Goal: Use online tool/utility: Utilize a website feature to perform a specific function

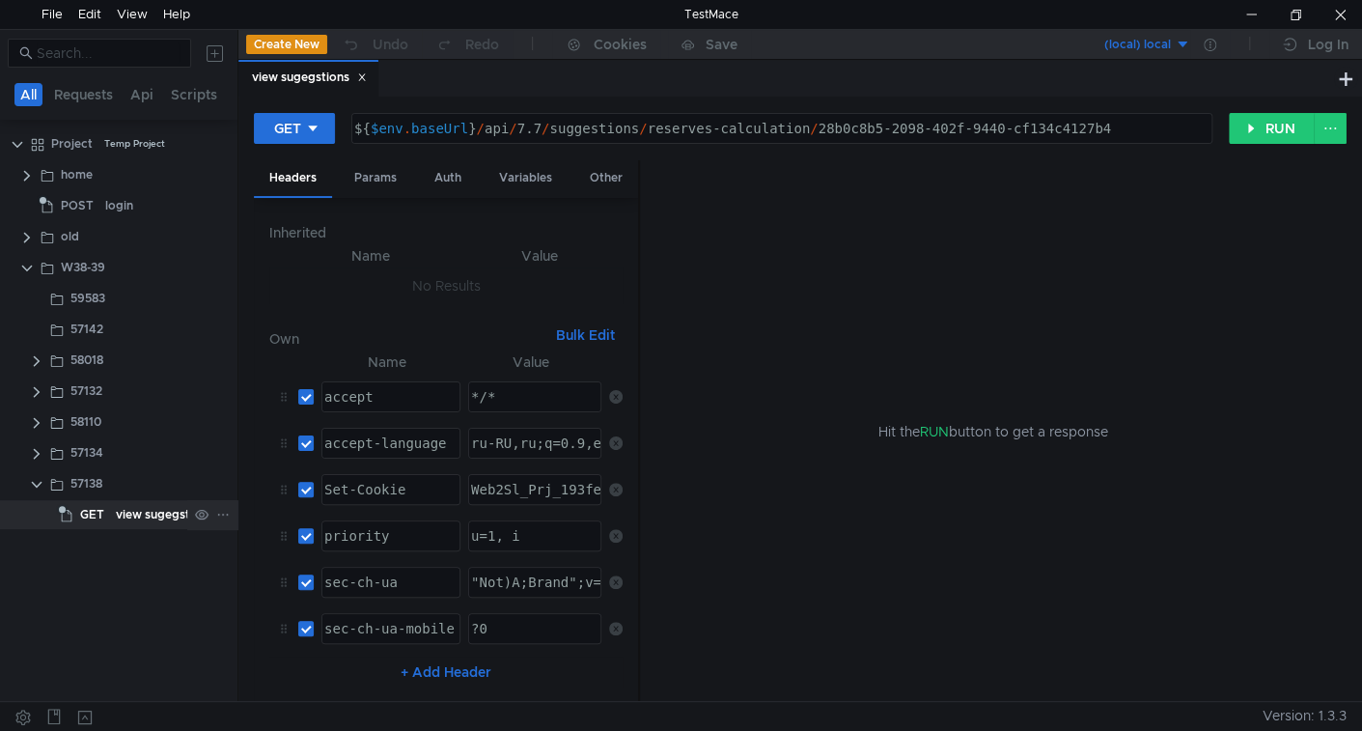
click at [164, 514] on div "view sugegstions" at bounding box center [164, 514] width 97 height 29
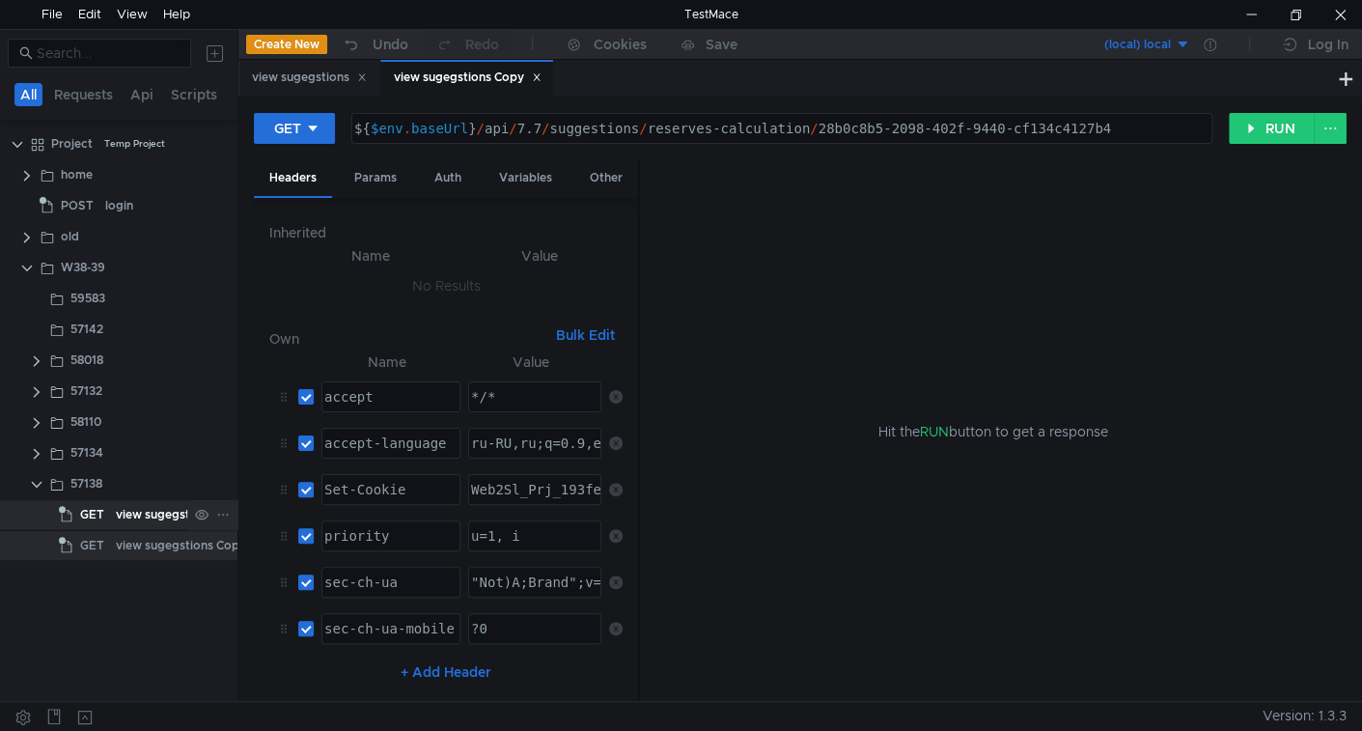
click at [138, 513] on div "view sugegstions" at bounding box center [164, 514] width 97 height 29
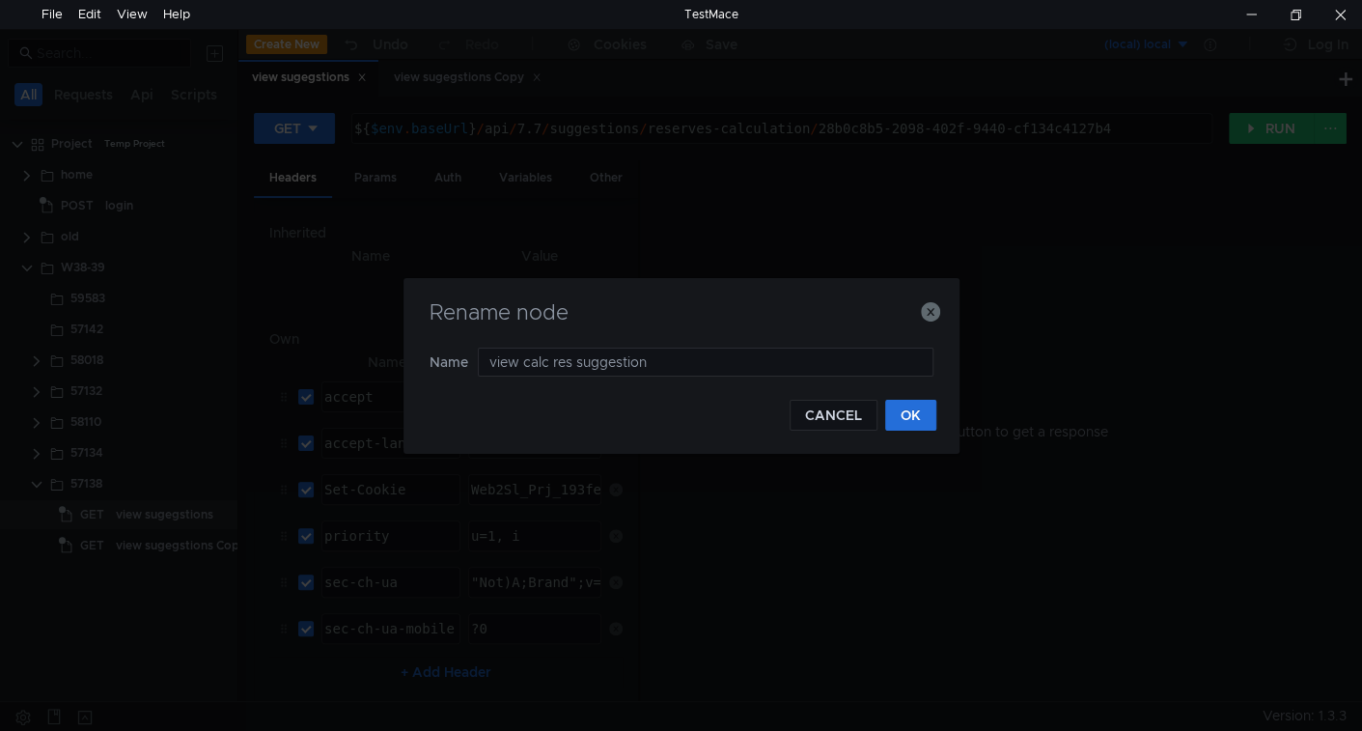
type input "view calc res suggestions"
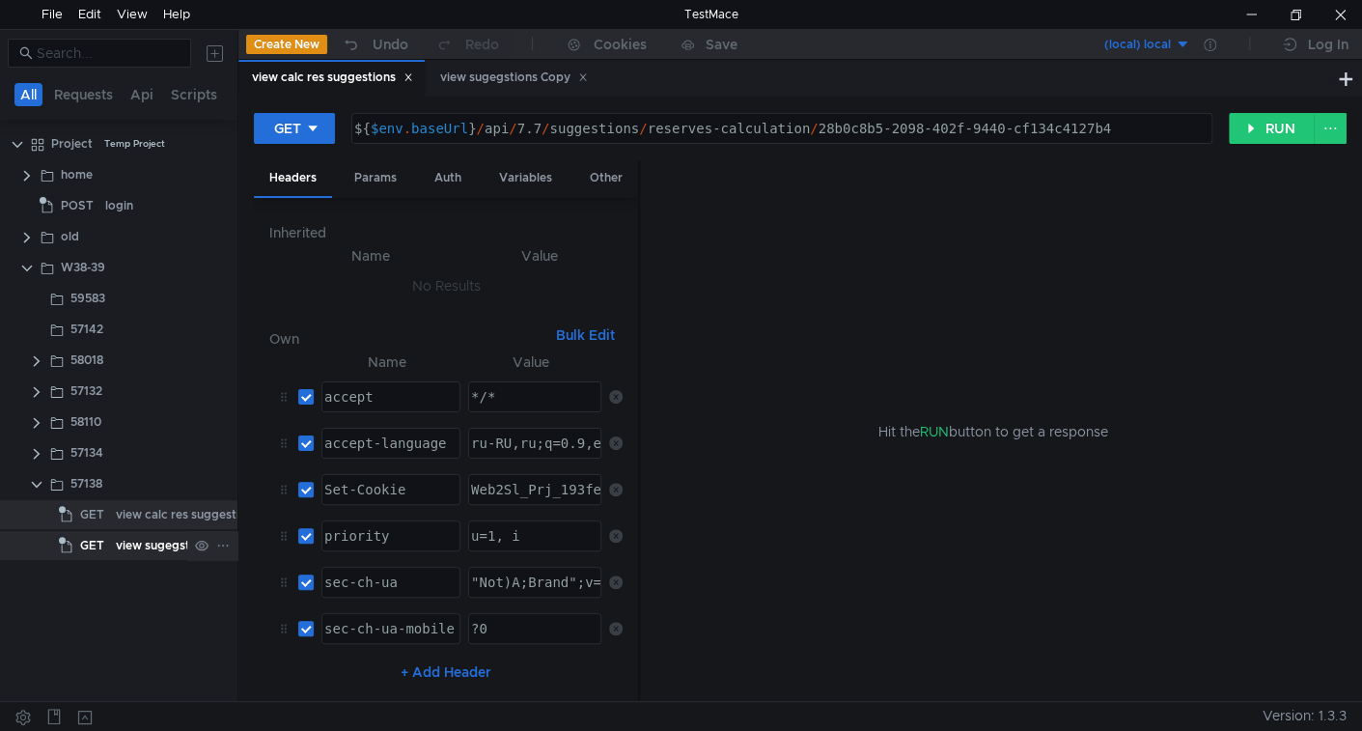
click at [139, 542] on div "view sugegstions Copy" at bounding box center [181, 545] width 130 height 29
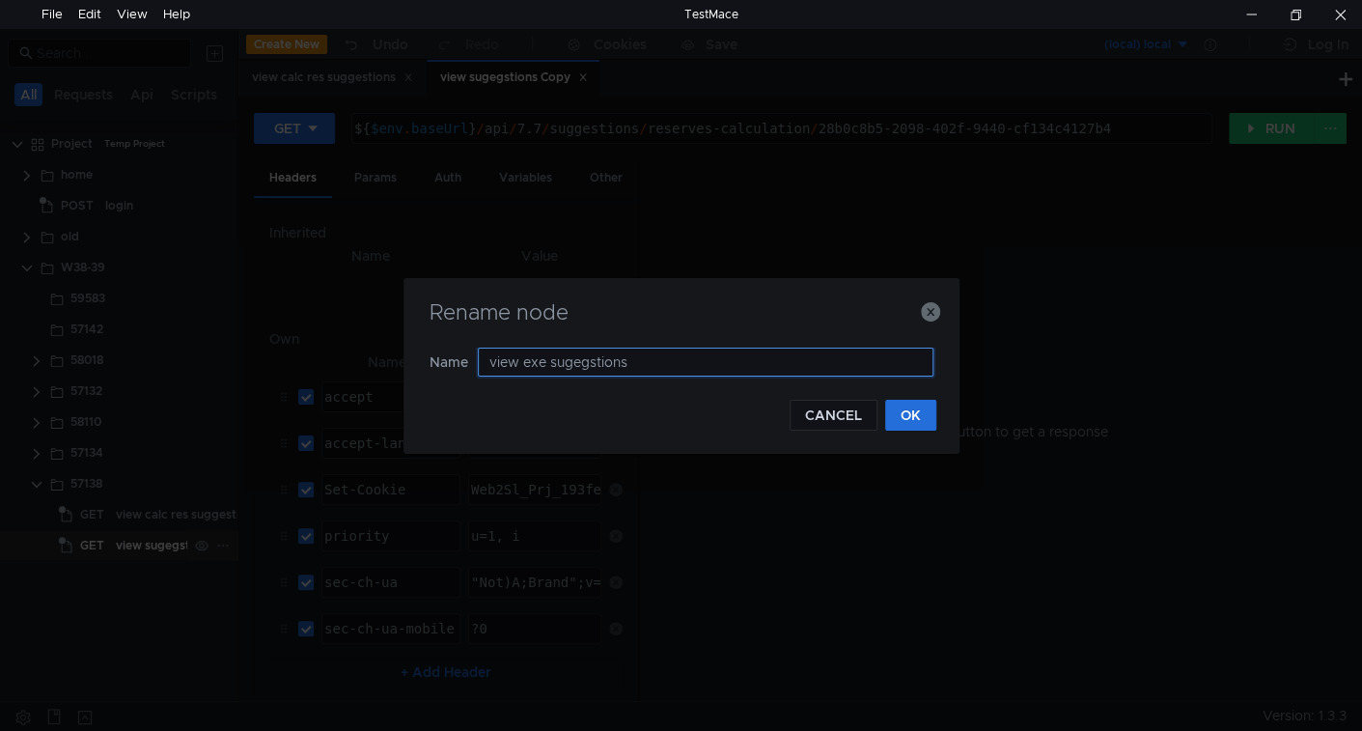
type input "view exec sugegstions"
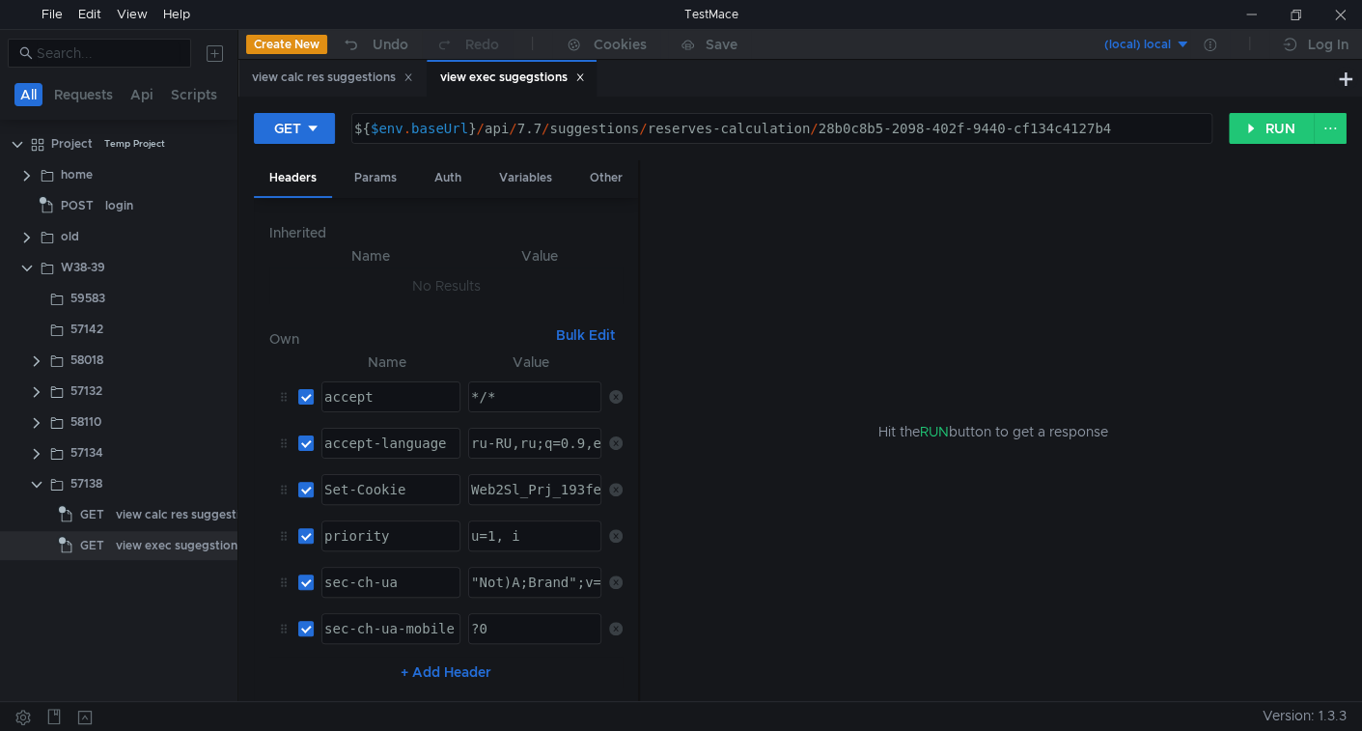
click at [668, 128] on div "${ $env . baseUrl } / api / 7.7 / suggestions / reserves-calculation / 28b0c8b5…" at bounding box center [779, 144] width 859 height 46
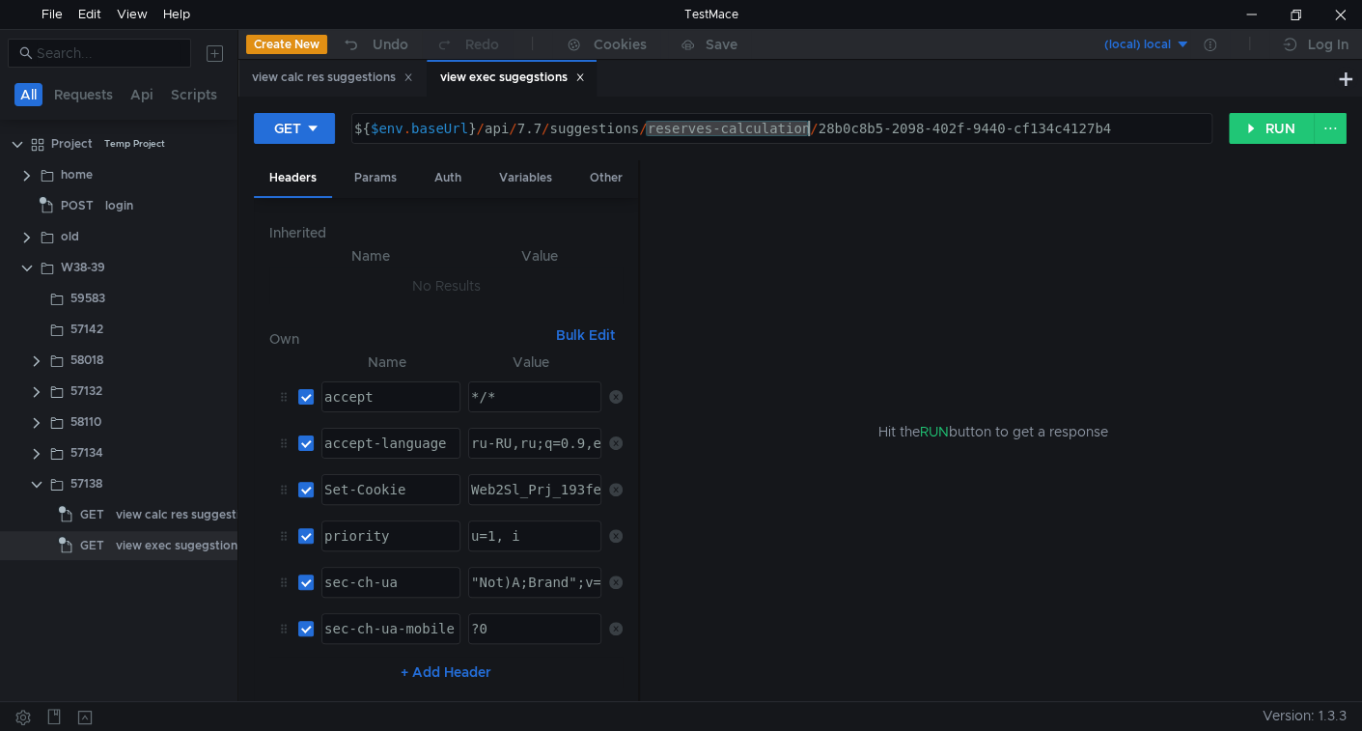
drag, startPoint x: 668, startPoint y: 128, endPoint x: 763, endPoint y: 132, distance: 94.7
click at [763, 132] on div "${ $env . baseUrl } / api / 7.7 / suggestions / reserves-calculation / 28b0c8b5…" at bounding box center [779, 144] width 859 height 46
paste textarea "execu"
click at [759, 134] on div "${ $env . baseUrl } / api / 7.7 / suggestions / execution / 28b0c8b5-2098-402f-…" at bounding box center [779, 144] width 859 height 46
drag, startPoint x: 759, startPoint y: 134, endPoint x: 974, endPoint y: 120, distance: 215.7
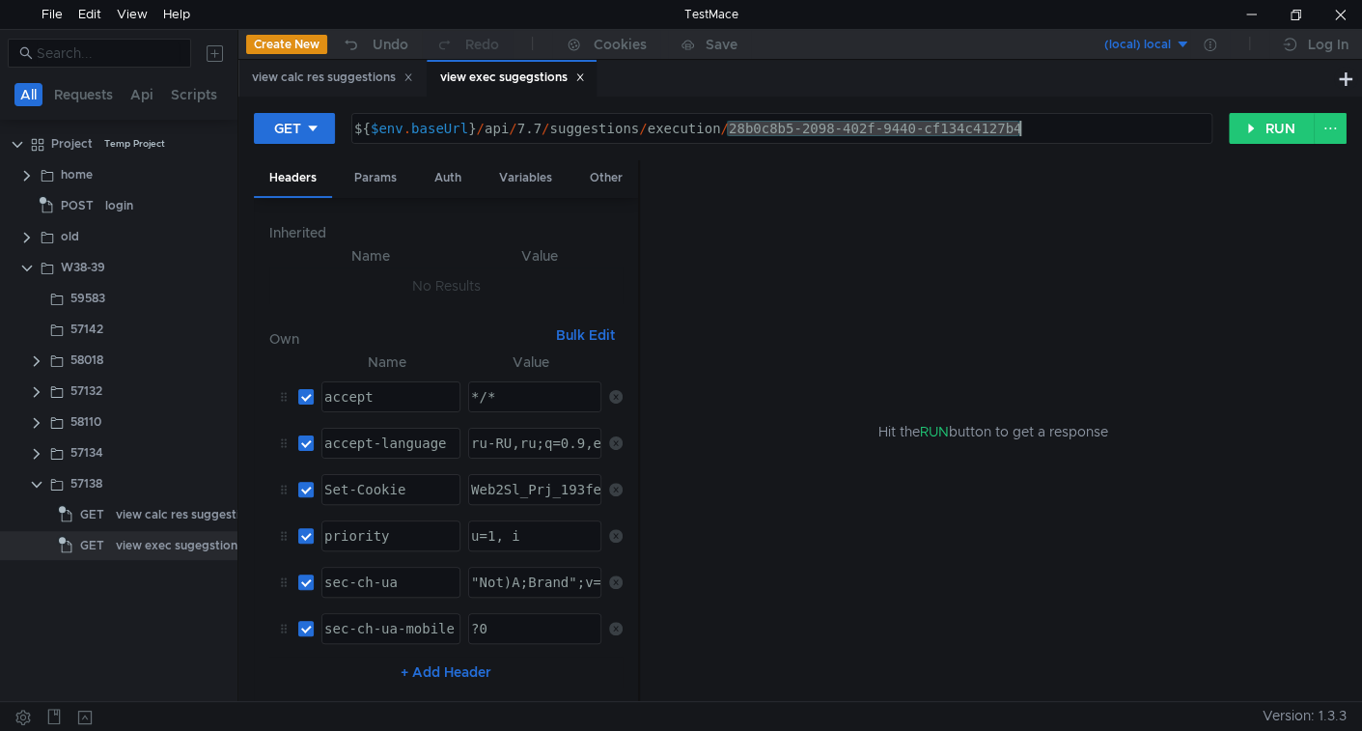
click at [974, 121] on div "${ $env . baseUrl } / api / 7.7 / suggestions / execution / 28b0c8b5-2098-402f-…" at bounding box center [779, 144] width 859 height 46
paste textarea "eb6b8a3f-a109-468e-816b-9de76dfed292"
type textarea "${$env.baseUrl}/api/7.7/suggestions/execution/eb6b8a3f-a109-468e-816b-9de76dfed…"
click at [1268, 125] on button "RUN" at bounding box center [1272, 128] width 86 height 31
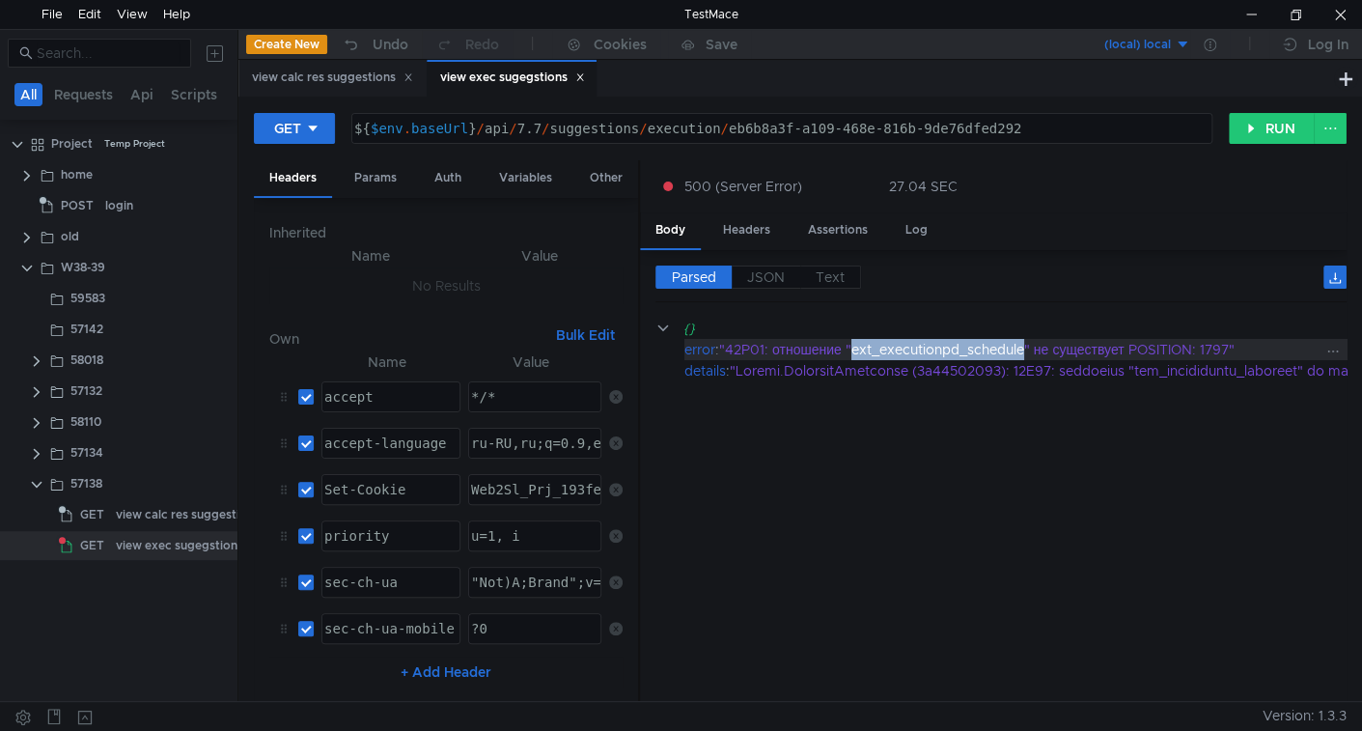
copy div "ext_executionpd_schedule"
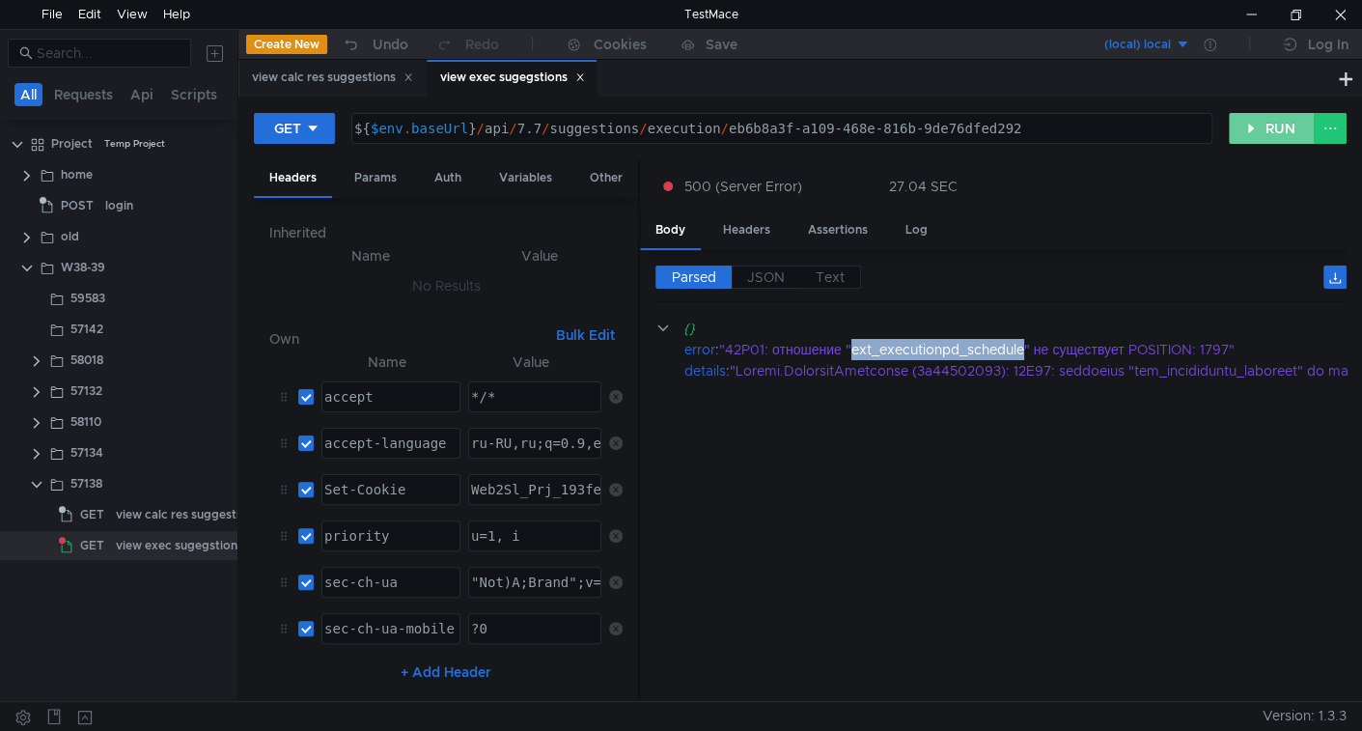
drag, startPoint x: 1267, startPoint y: 125, endPoint x: 1080, endPoint y: 236, distance: 217.7
click at [1266, 125] on button "RUN" at bounding box center [1272, 128] width 86 height 31
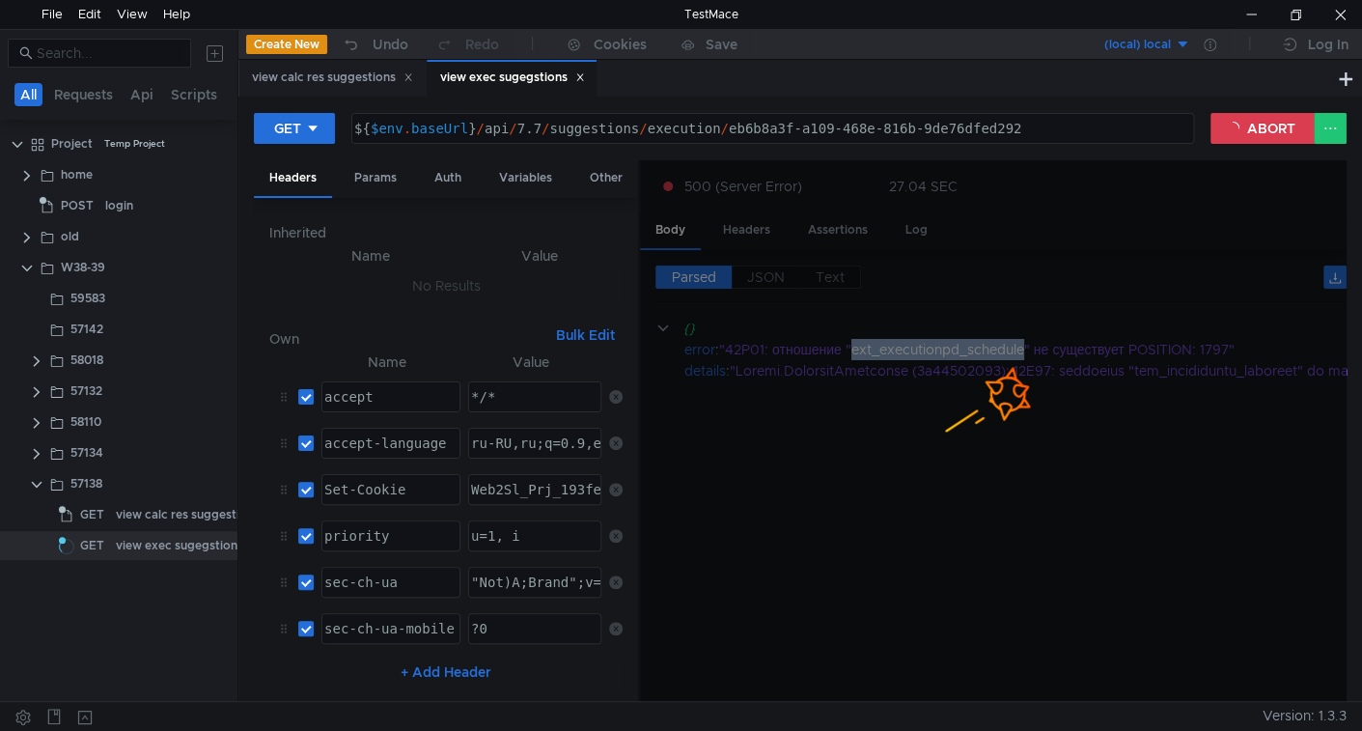
click at [1033, 486] on div at bounding box center [993, 431] width 707 height 542
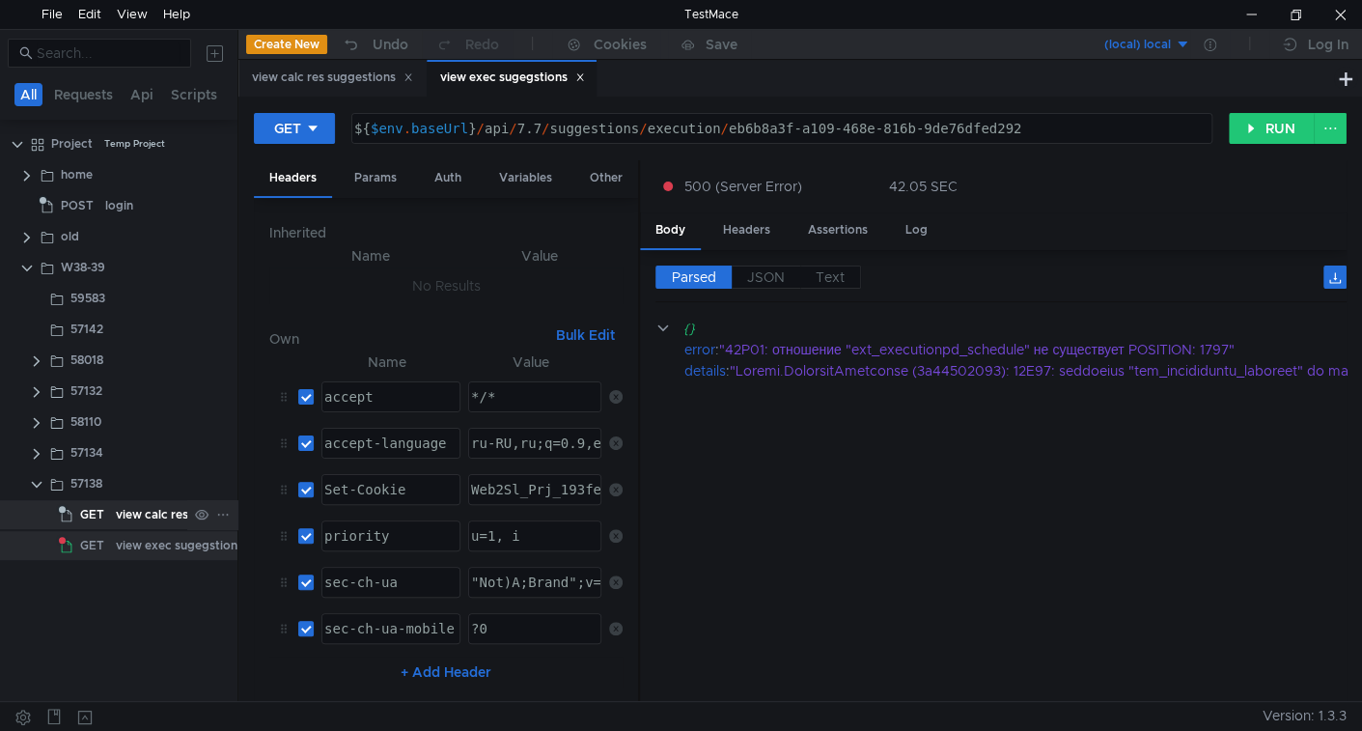
click at [143, 512] on div "view calc res suggestions" at bounding box center [188, 514] width 144 height 29
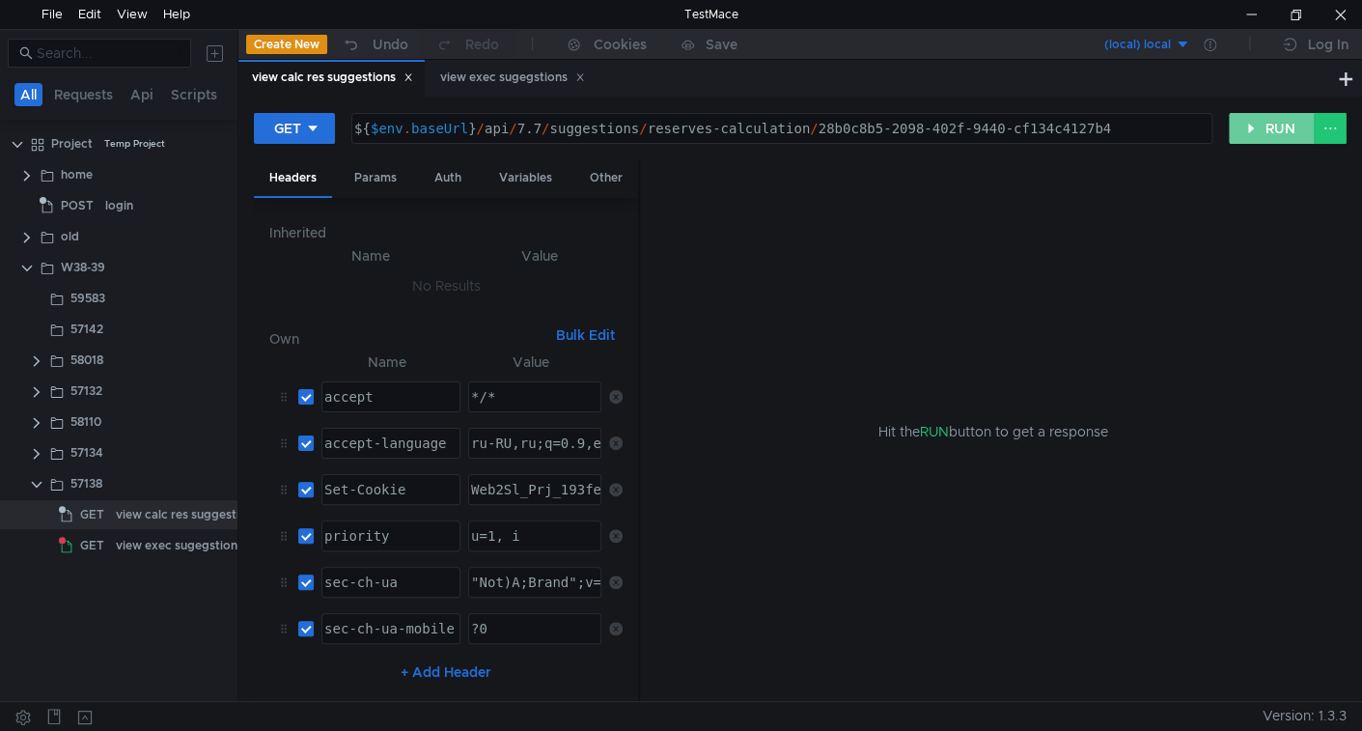
click at [1272, 137] on button "RUN" at bounding box center [1272, 128] width 86 height 31
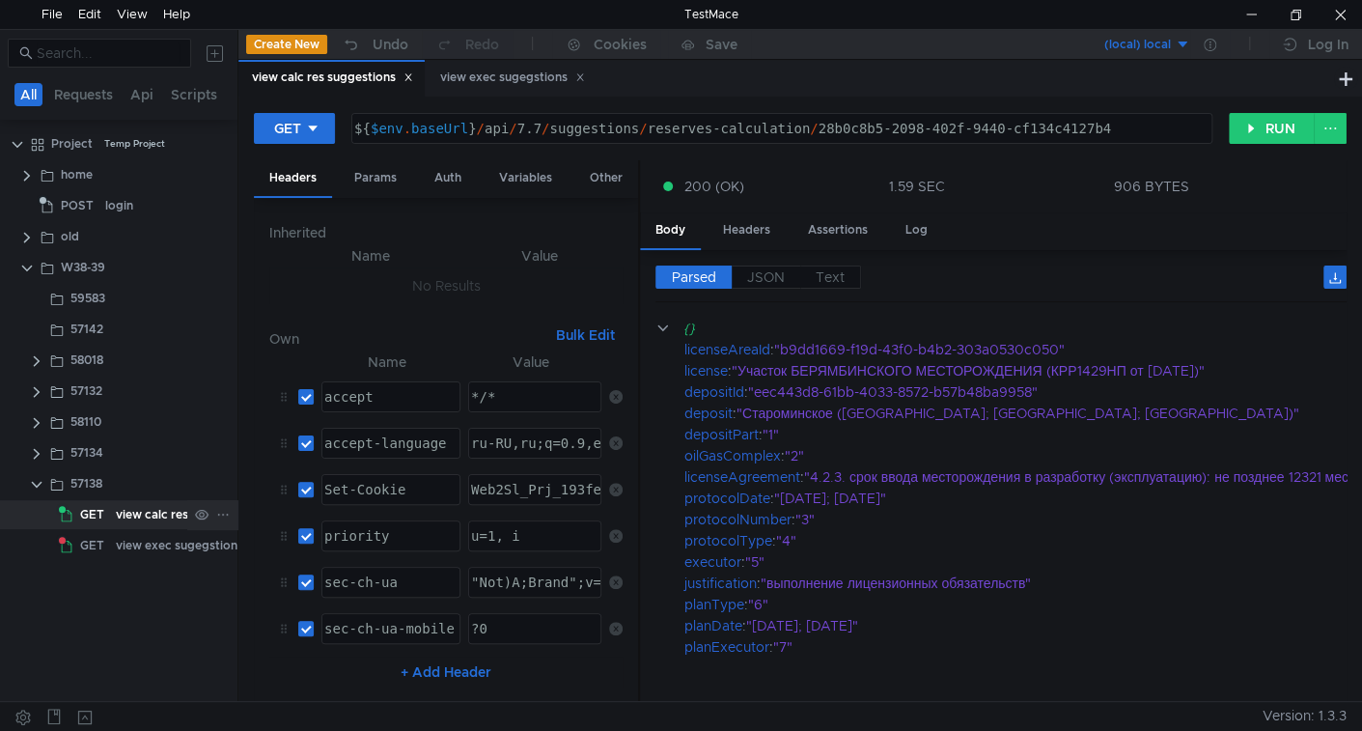
click at [104, 527] on div "GET" at bounding box center [84, 514] width 51 height 29
click at [108, 549] on div "GET" at bounding box center [84, 545] width 51 height 29
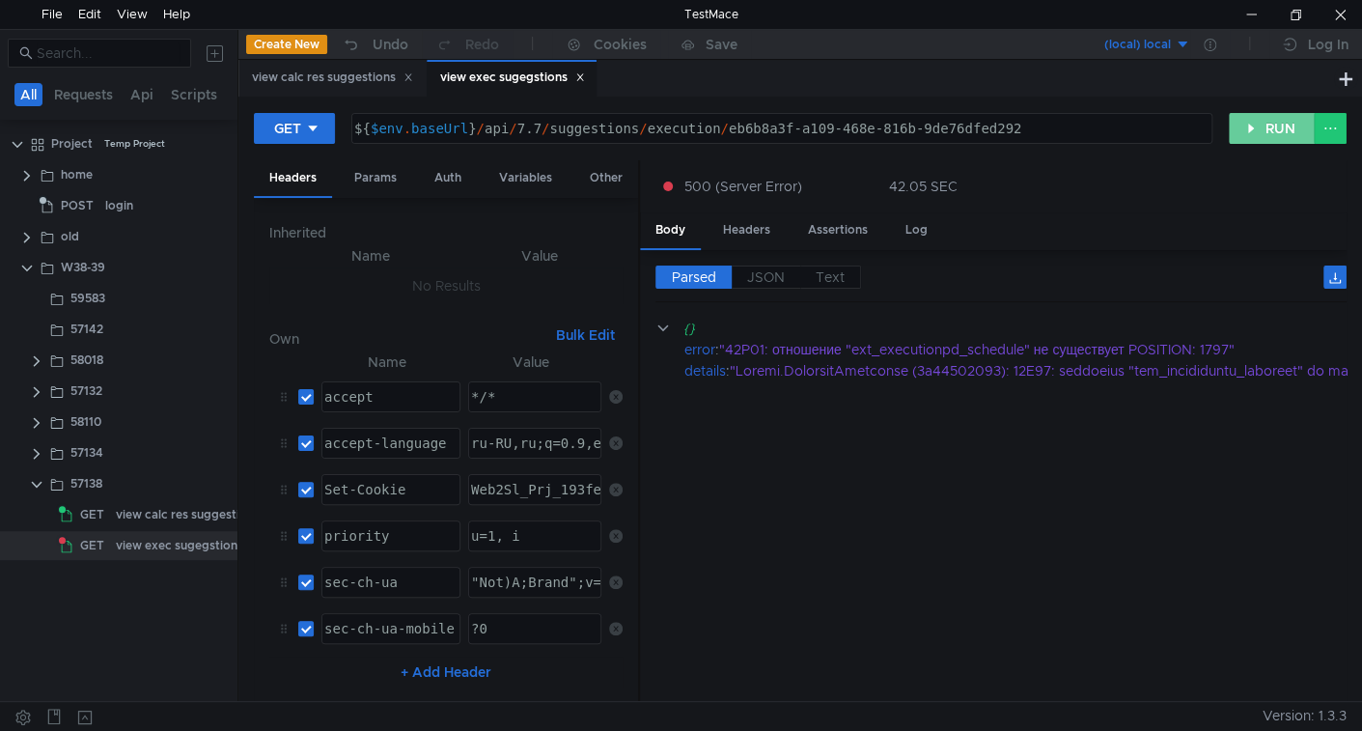
click at [1240, 127] on button "RUN" at bounding box center [1272, 128] width 86 height 31
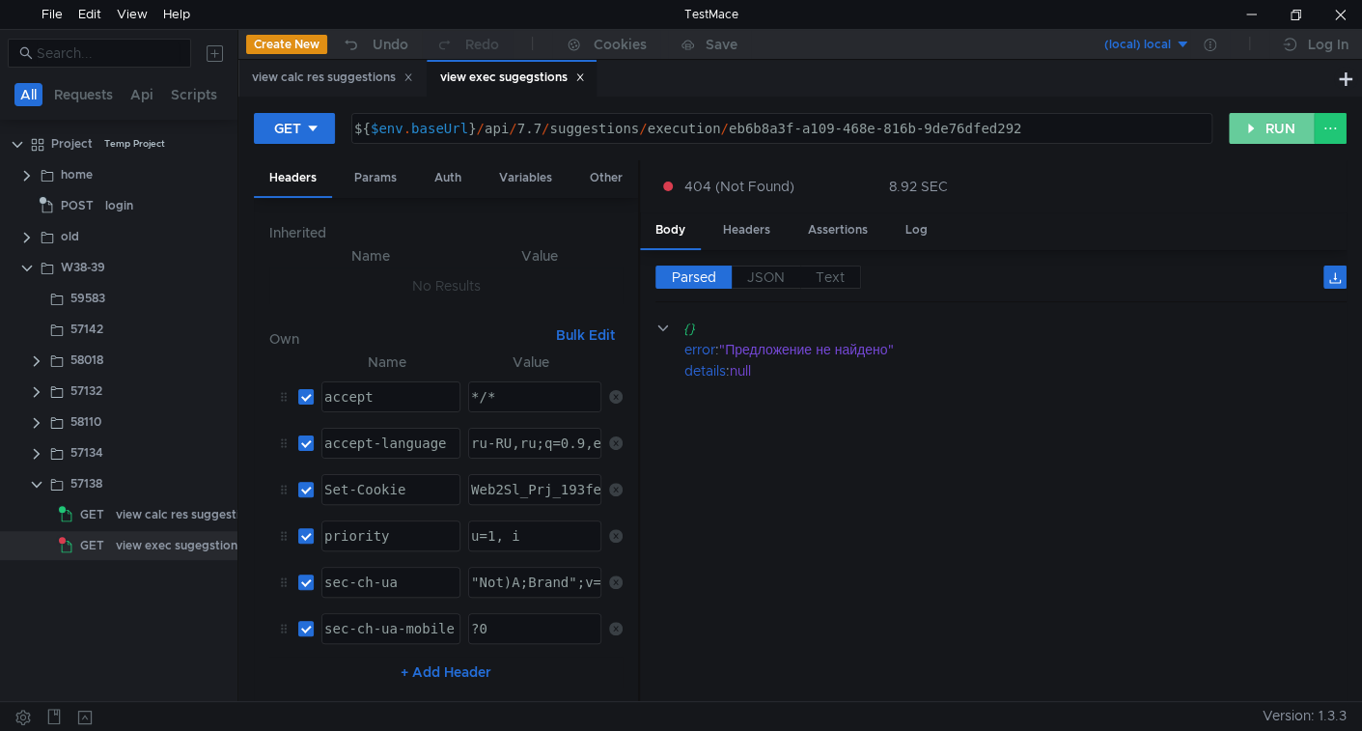
drag, startPoint x: 1267, startPoint y: 122, endPoint x: 875, endPoint y: 219, distance: 403.8
click at [1267, 122] on button "RUN" at bounding box center [1272, 128] width 86 height 31
click at [1248, 127] on button "RUN" at bounding box center [1272, 128] width 86 height 31
click at [1247, 136] on button "RUN" at bounding box center [1272, 128] width 86 height 31
click at [1240, 129] on button "RUN" at bounding box center [1272, 128] width 86 height 31
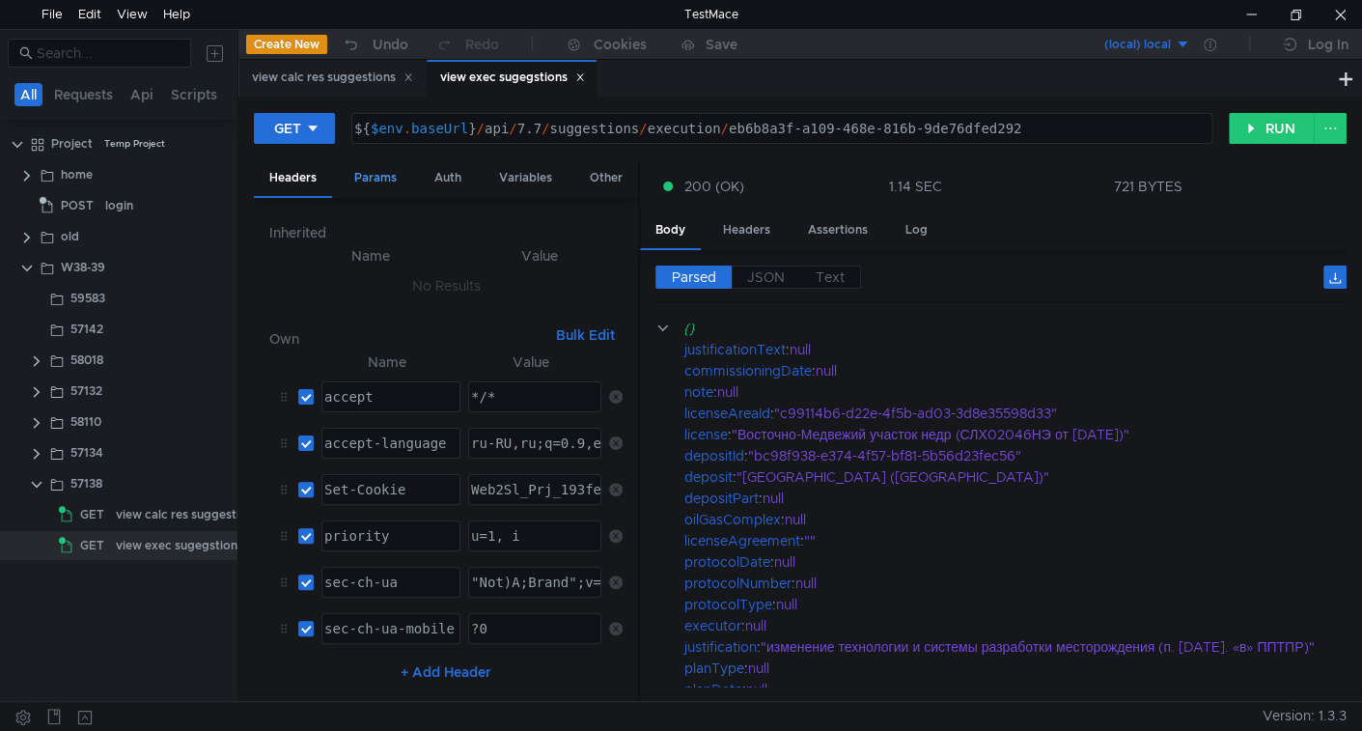
click at [371, 186] on div "Params" at bounding box center [375, 178] width 73 height 36
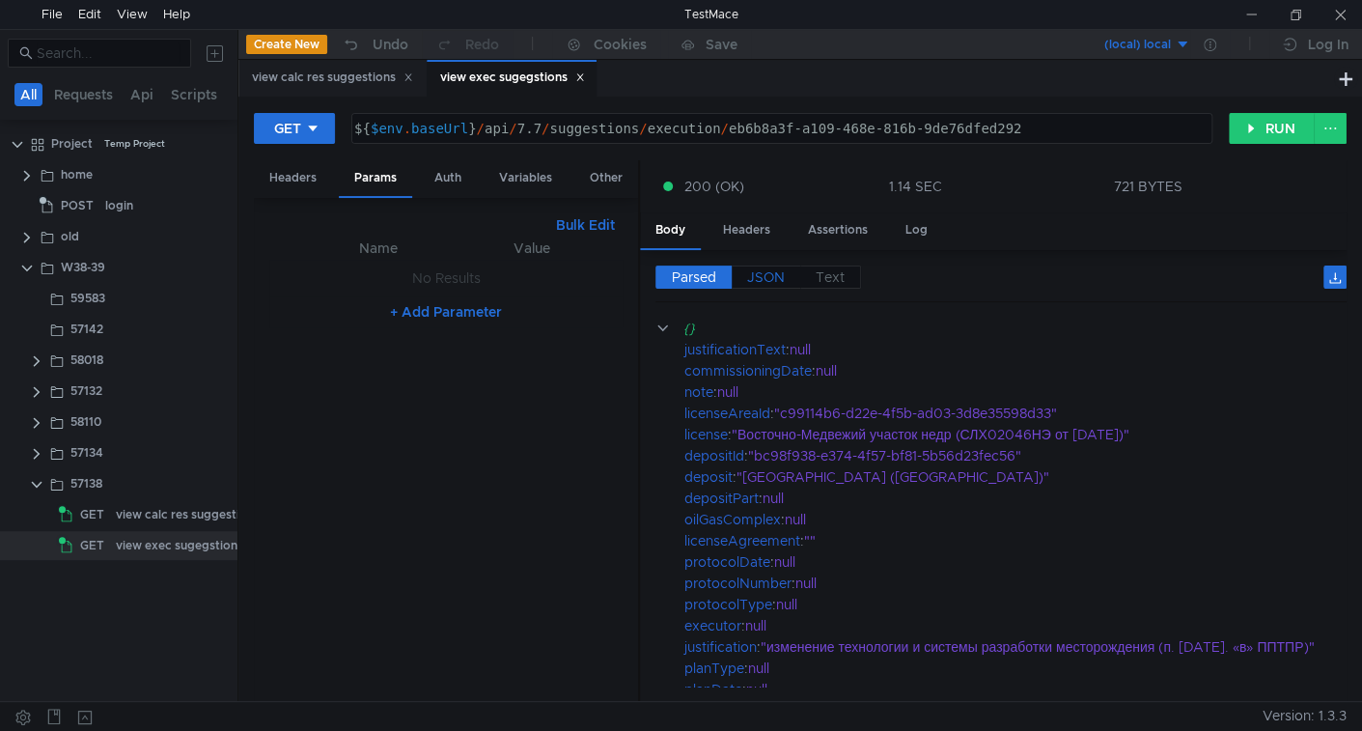
click at [761, 269] on span "JSON" at bounding box center [766, 276] width 38 height 17
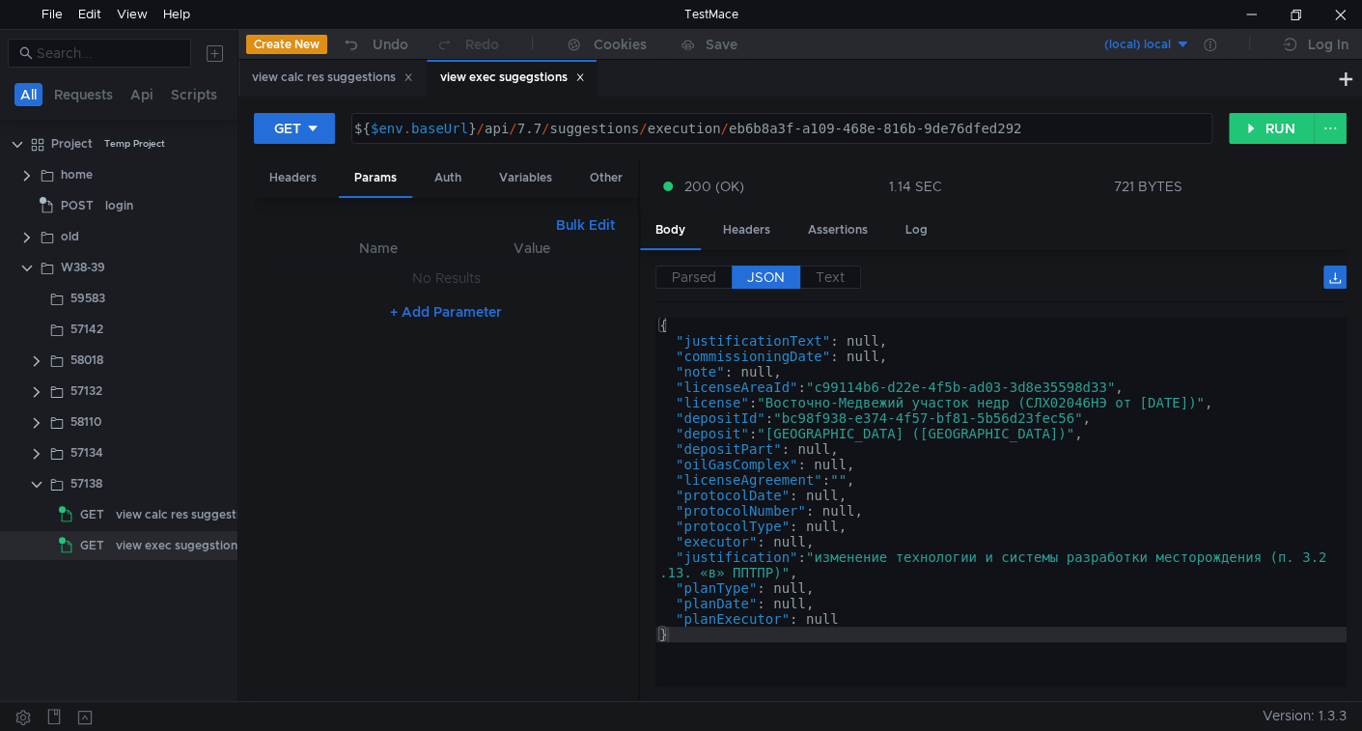
click at [904, 382] on div "{ "justificationText" : null, "commissioningDate" : null, "note" : null, "licen…" at bounding box center [1000, 514] width 691 height 393
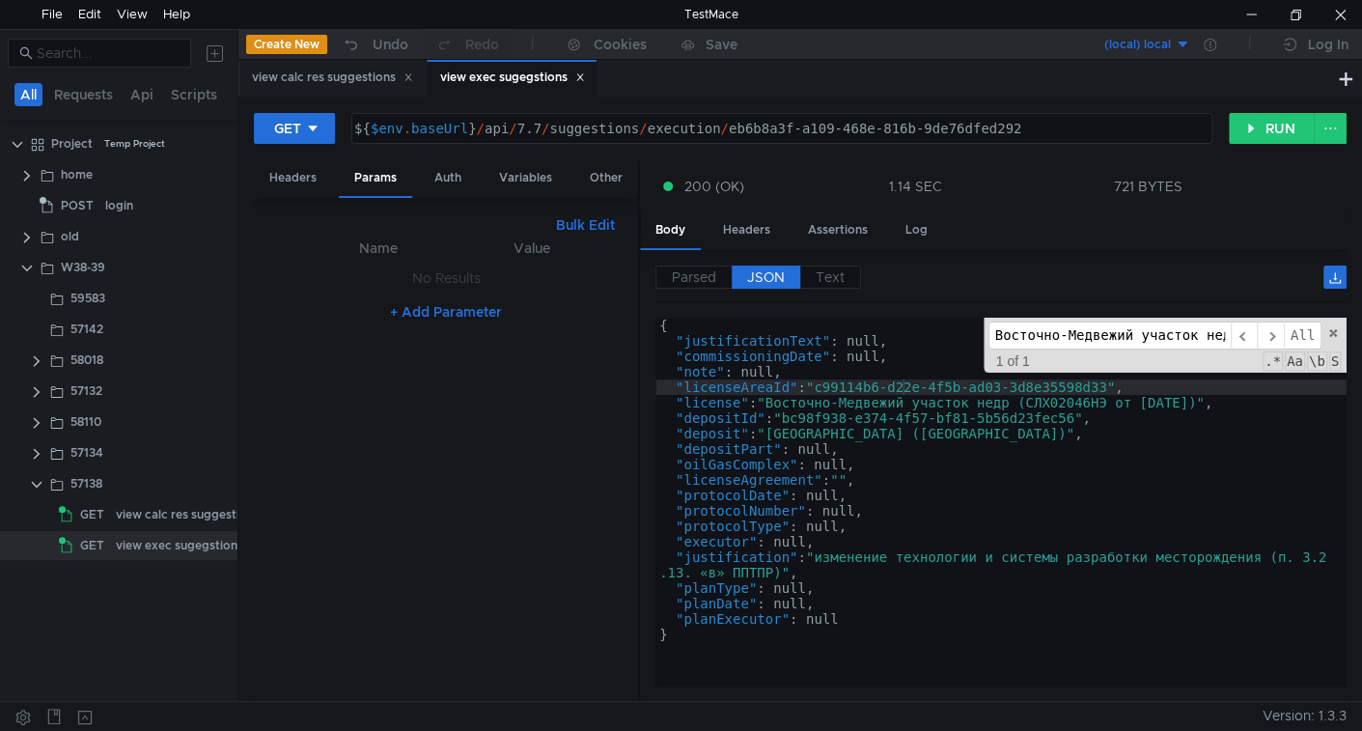
scroll to position [0, 13]
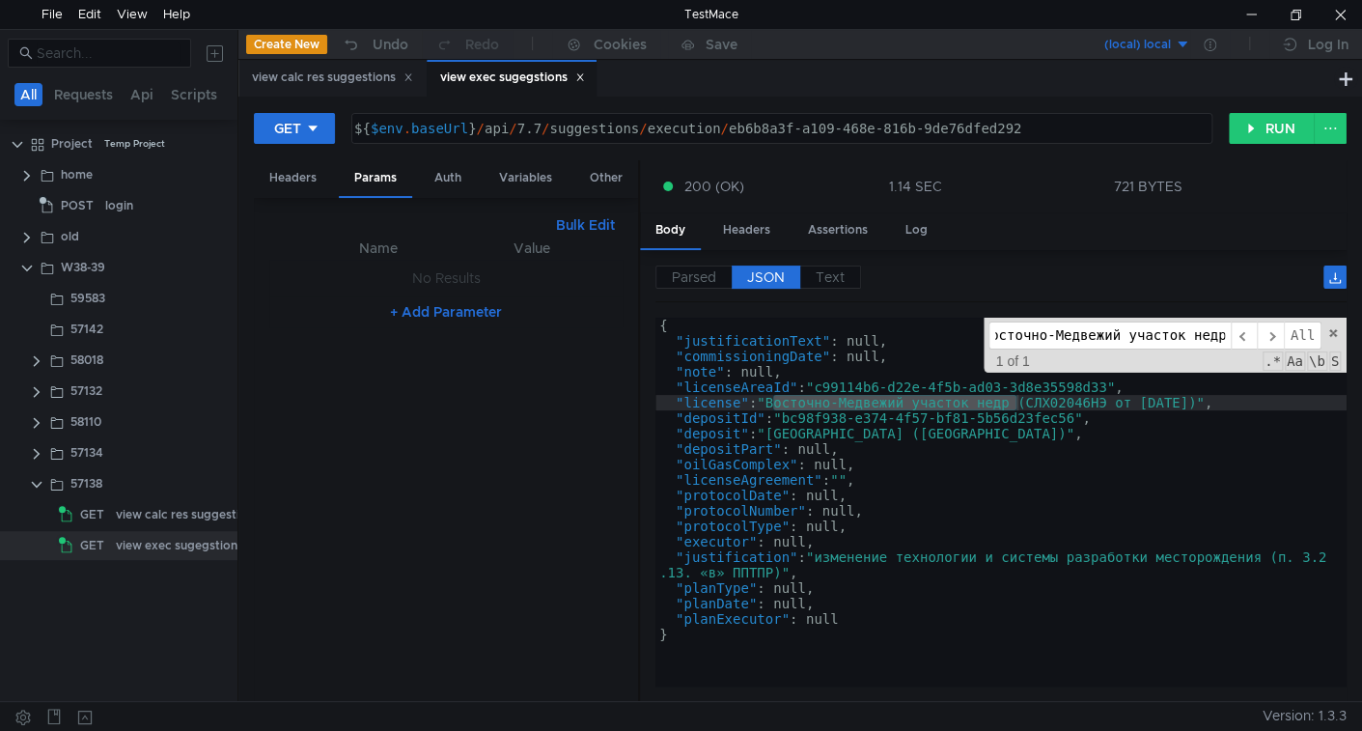
type textarea ""license": "Восточно-Медвежий участок недр (СЛХ02046НЭ от [DATE])","
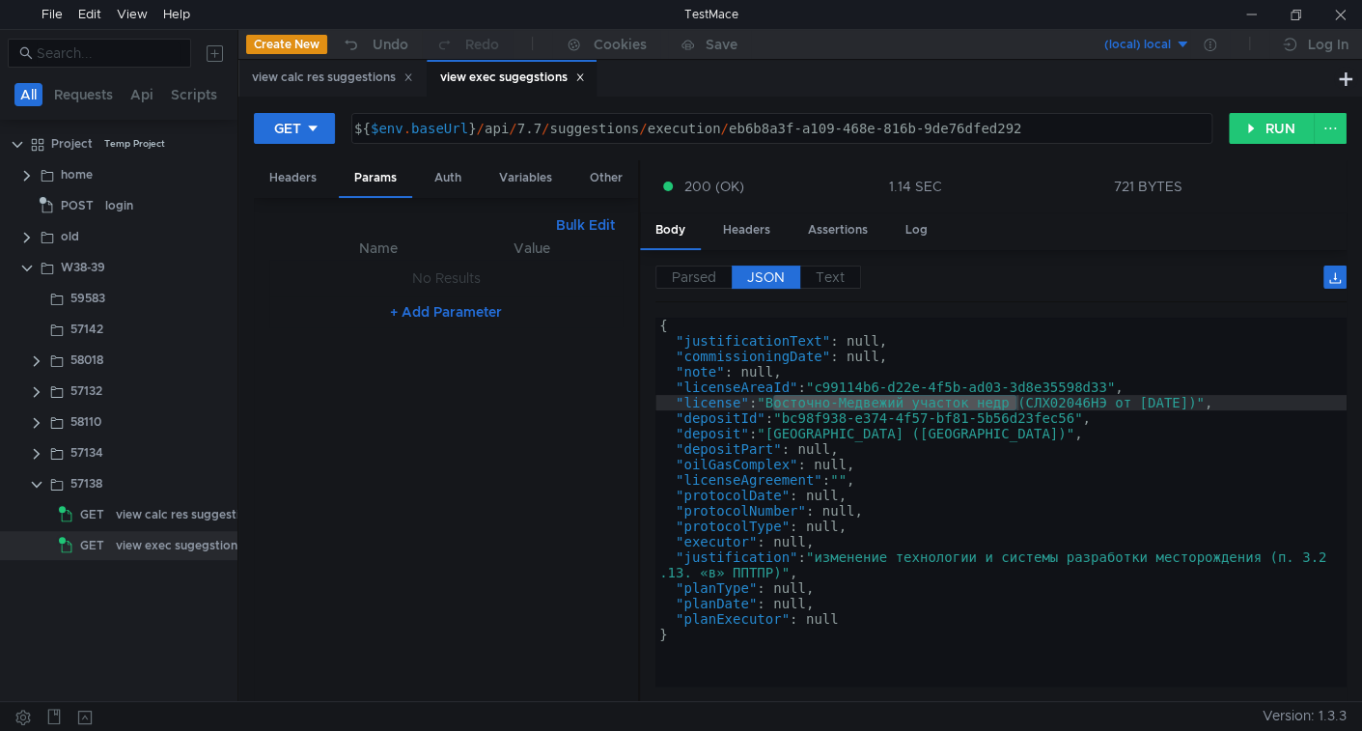
click at [808, 432] on div "{ "justificationText" : null, "commissioningDate" : null, "note" : null, "licen…" at bounding box center [1000, 518] width 691 height 400
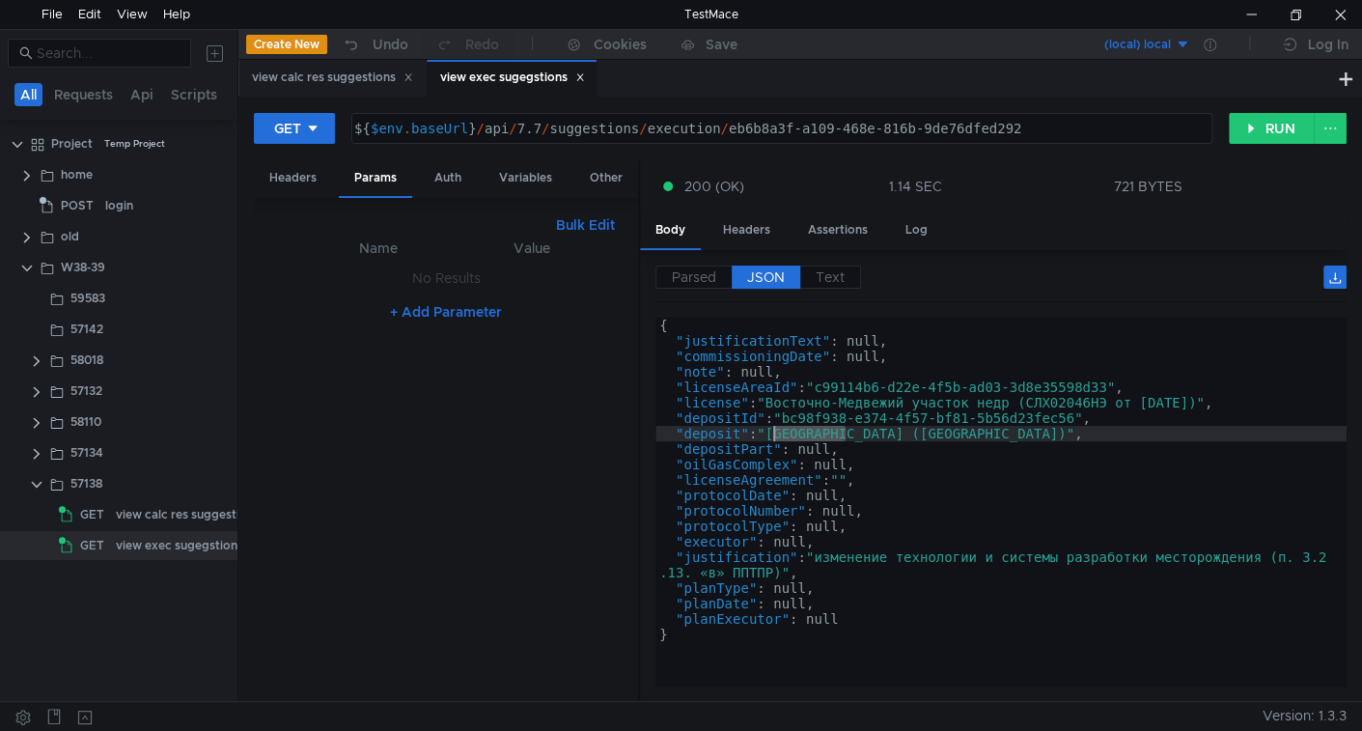
click at [808, 432] on div "{ "justificationText" : null, "commissioningDate" : null, "note" : null, "licen…" at bounding box center [1000, 518] width 691 height 400
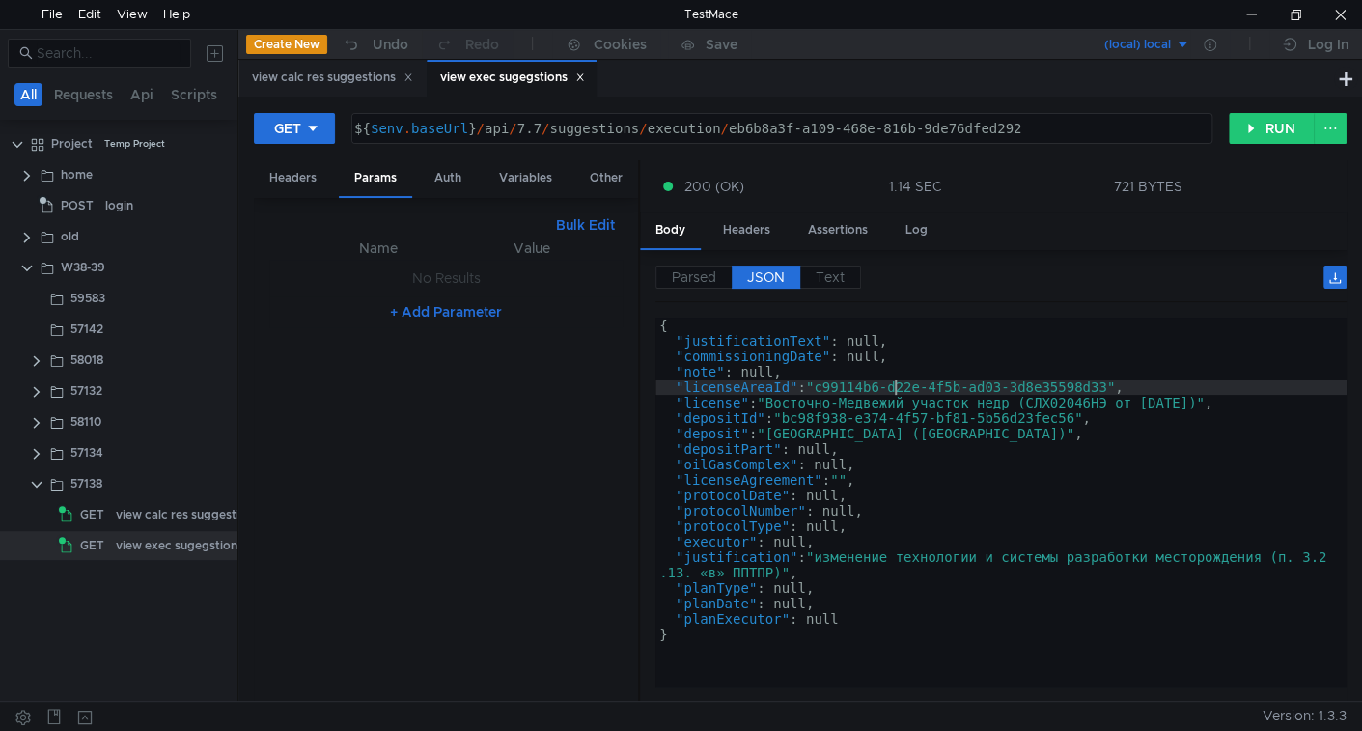
click at [896, 385] on div "{ "justificationText" : null, "commissioningDate" : null, "note" : null, "licen…" at bounding box center [1000, 518] width 691 height 400
type textarea ""licenseAreaId": "c99114b6-d22e-4f5b-ad03-3d8e35598d33","
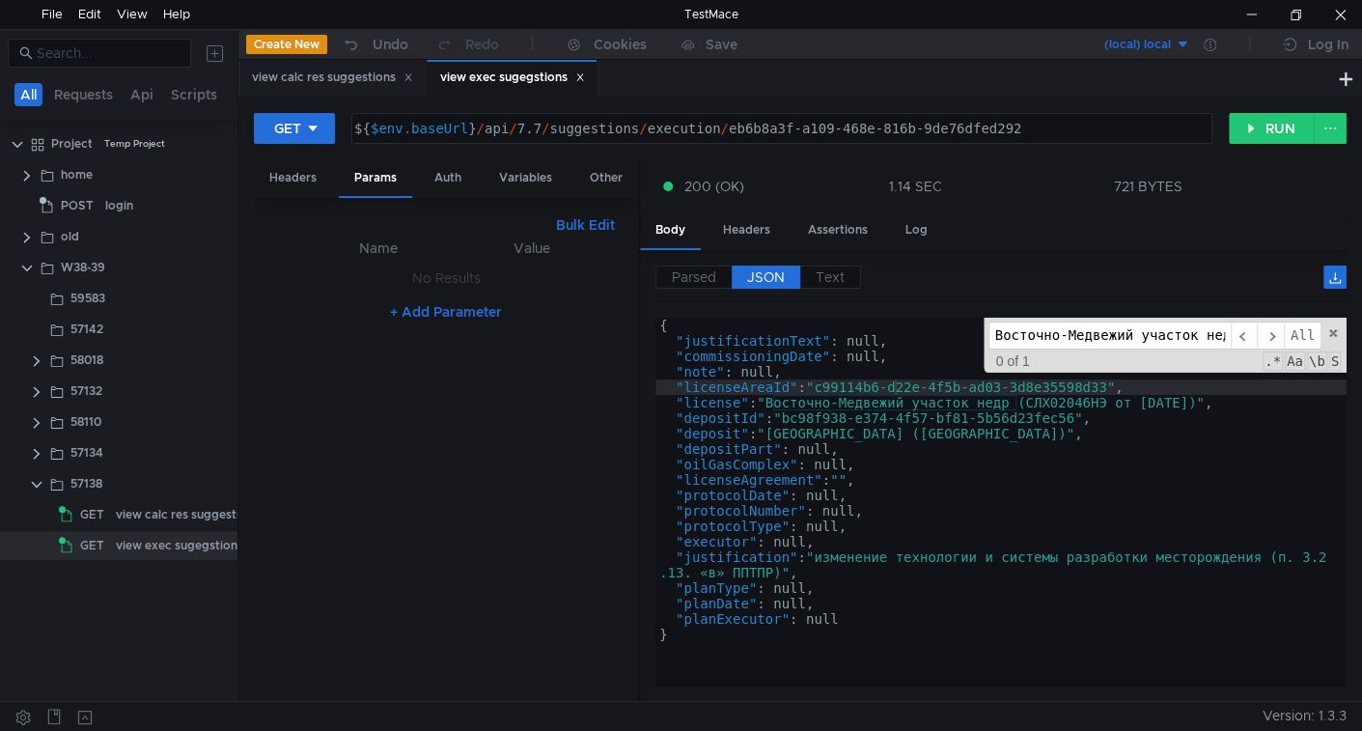
paste input "я Южно-Усть-Кутская"
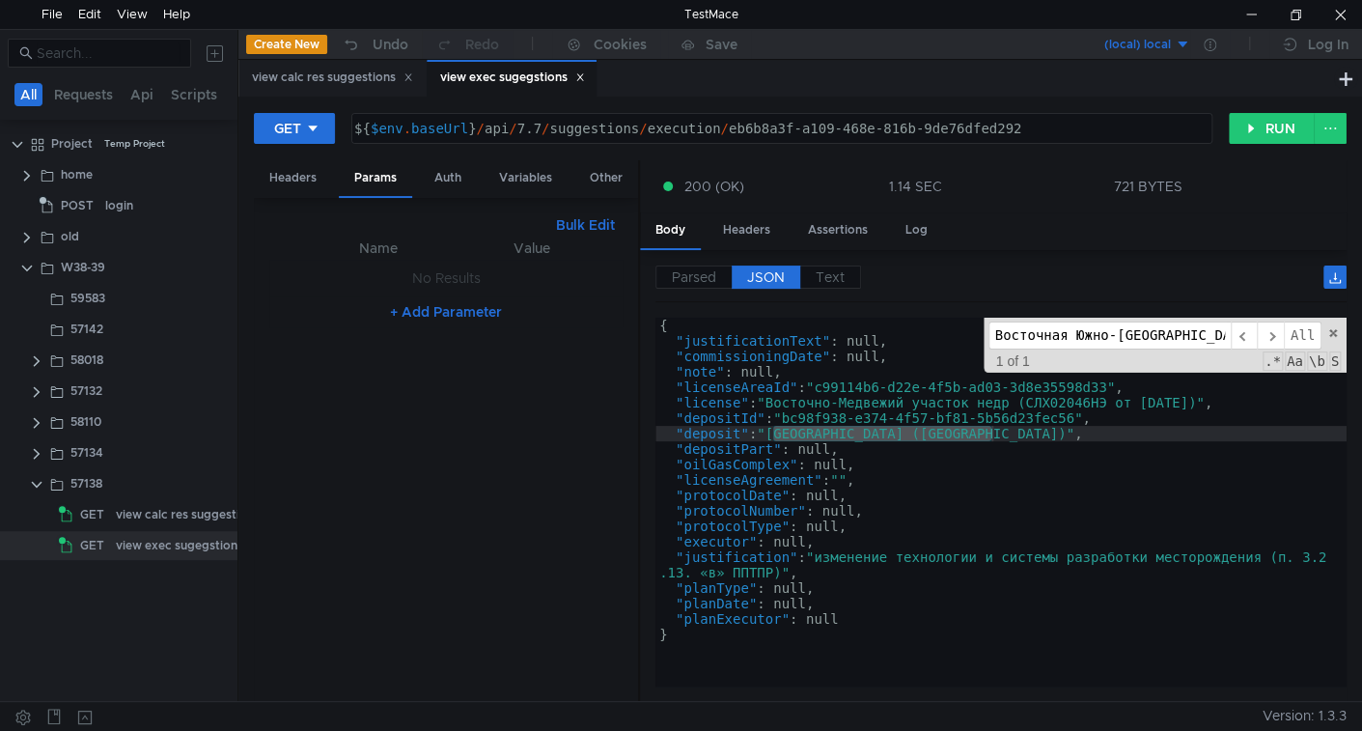
type input "Восточная Южно-Усть-Кутская"
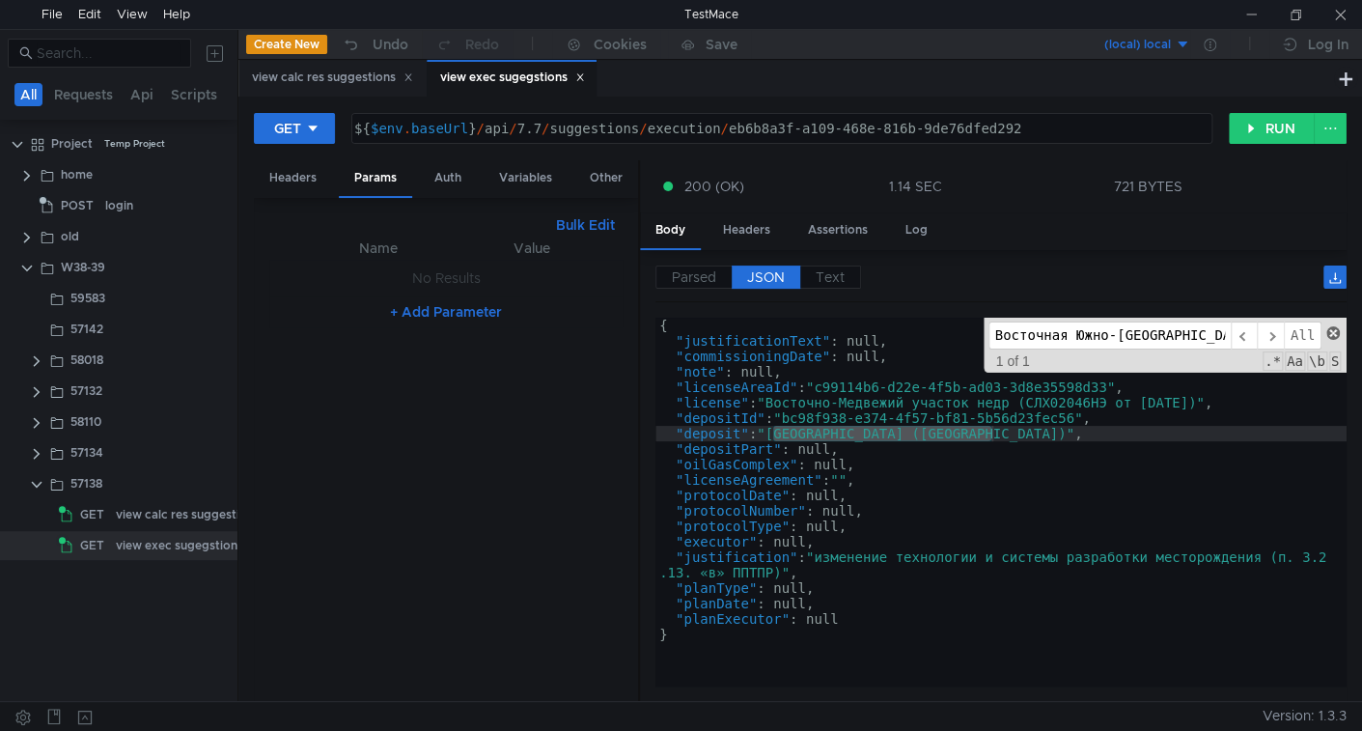
click at [1327, 331] on span at bounding box center [1333, 333] width 14 height 14
type textarea ""deposit": "Восточная Южно-Усть-Кутская (Иркутская область)","
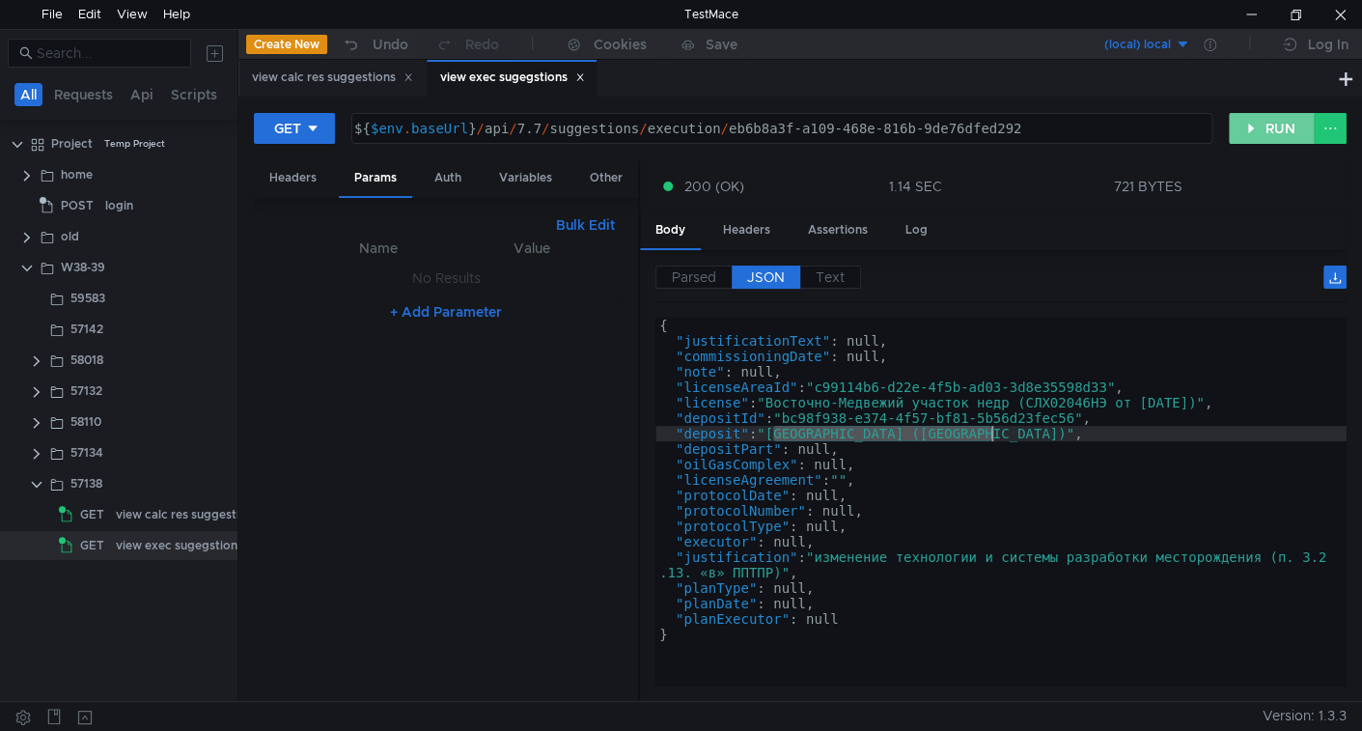
drag, startPoint x: 1250, startPoint y: 130, endPoint x: 1027, endPoint y: 345, distance: 309.2
click at [1244, 135] on button "RUN" at bounding box center [1272, 128] width 86 height 31
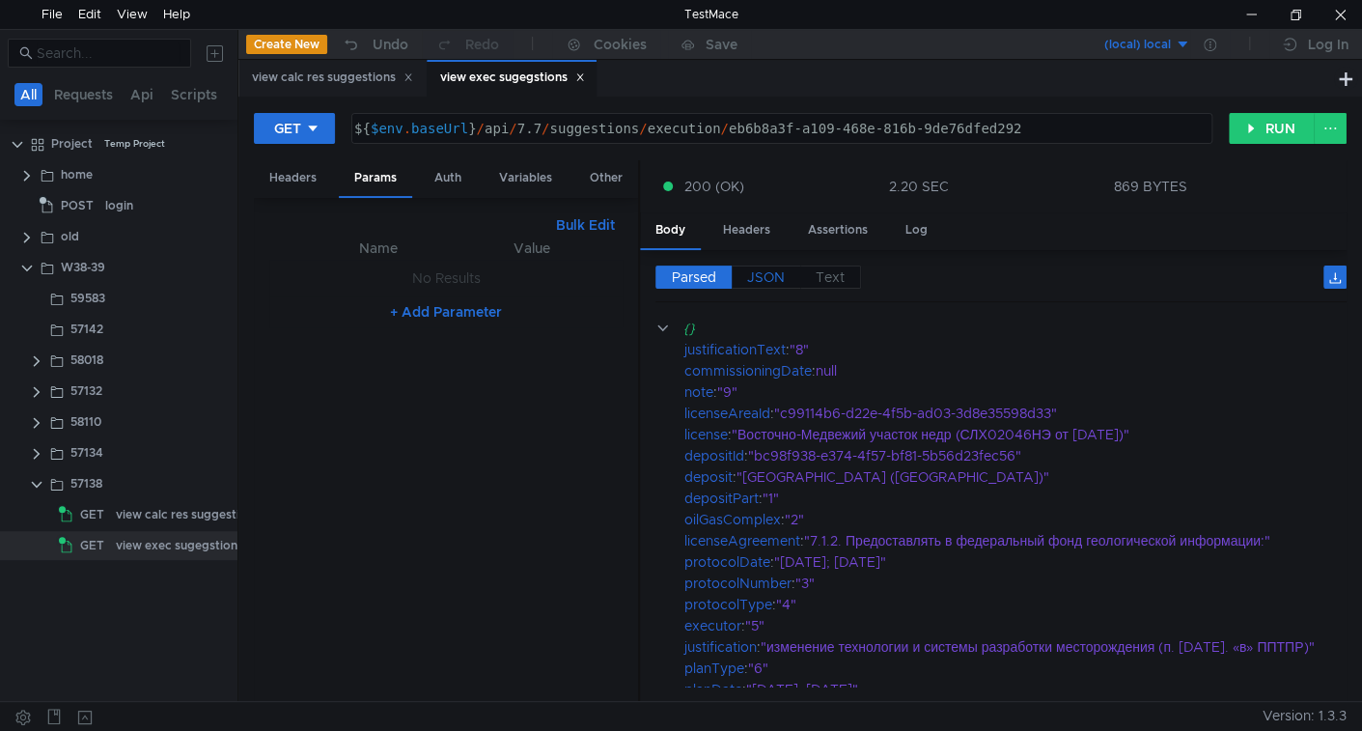
click at [766, 277] on span "JSON" at bounding box center [766, 276] width 38 height 17
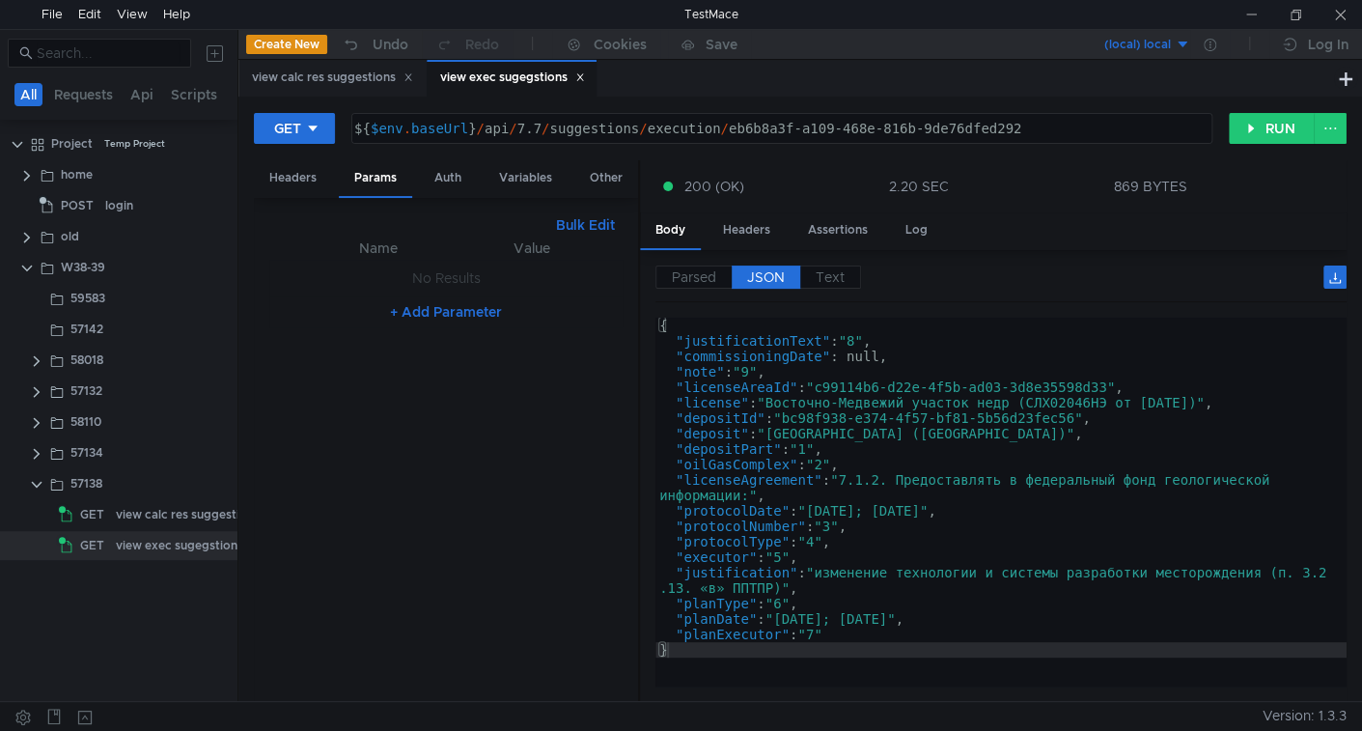
type textarea ""depositPart": "1","
drag, startPoint x: 947, startPoint y: 449, endPoint x: 985, endPoint y: 402, distance: 60.4
click at [947, 449] on div "{ "justificationText" : "8" , "commissioningDate" : null, "note" : "9" , "licen…" at bounding box center [1000, 518] width 691 height 400
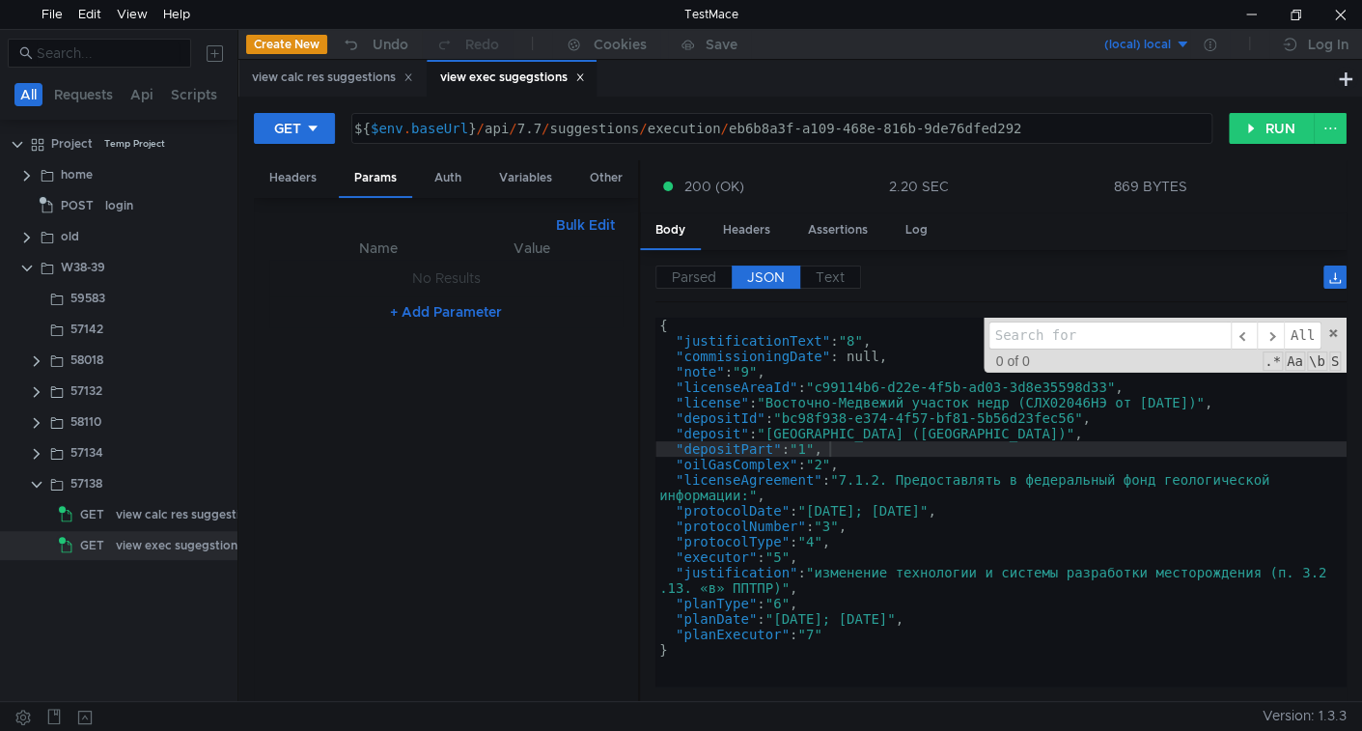
type input "Предоставлять в федеральный фонд геологической информации:"
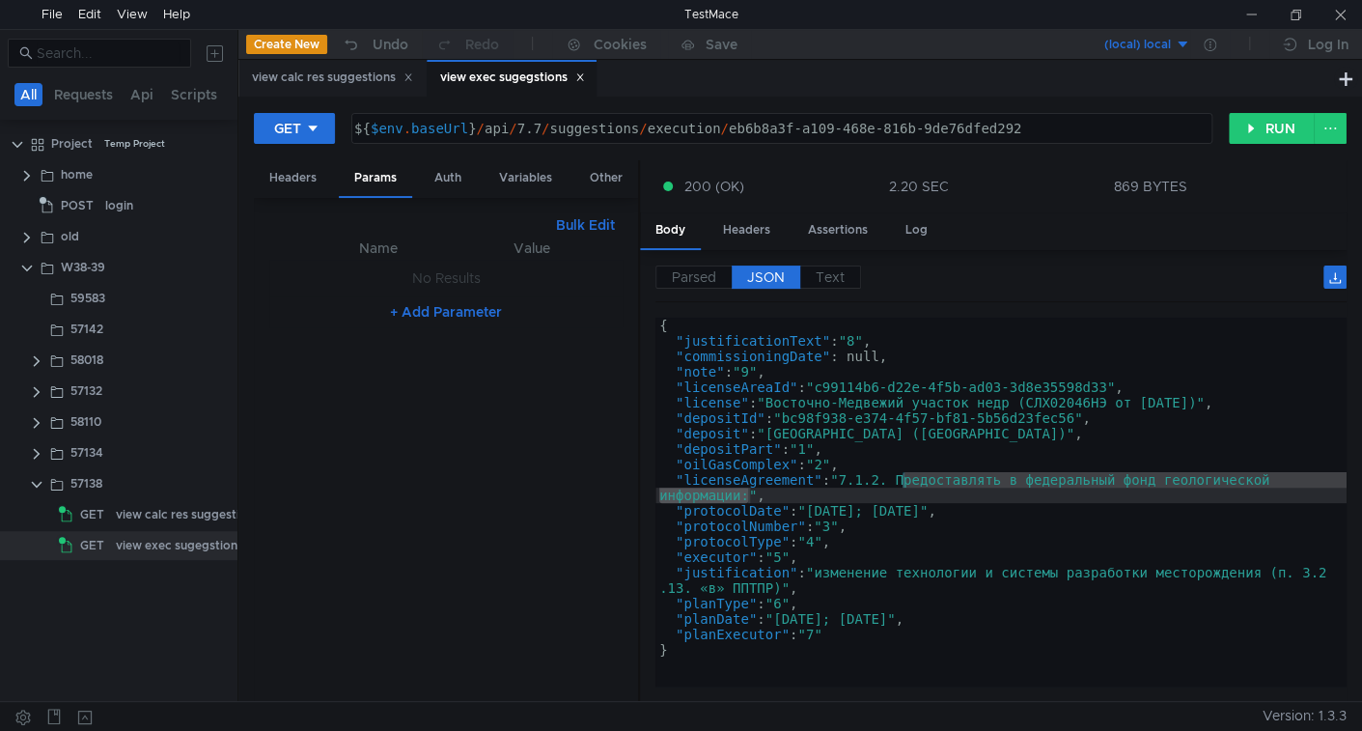
click at [1013, 415] on div "{ "justificationText" : "8" , "commissioningDate" : null, "note" : "9" , "licen…" at bounding box center [1000, 518] width 691 height 400
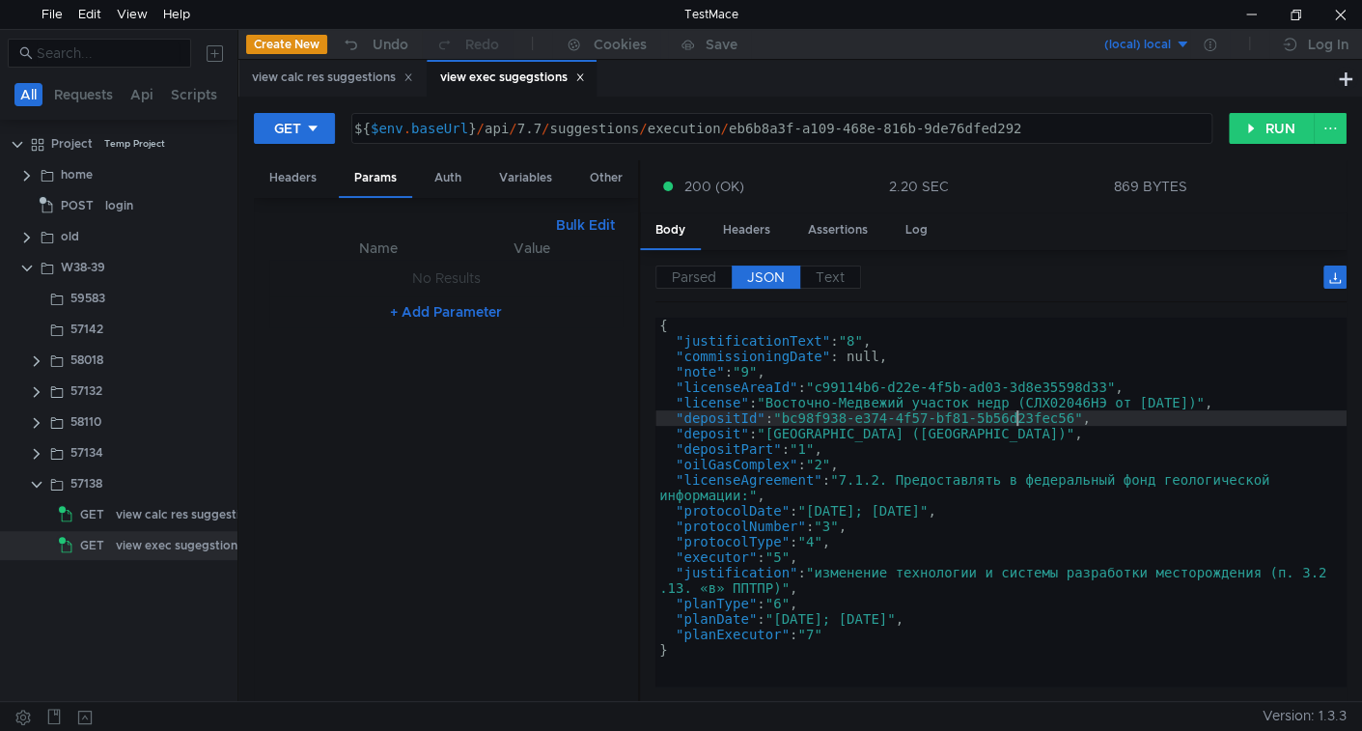
type textarea ""depositId": "bc98f938-e374-4f57-bf81-5b56d23fec56","
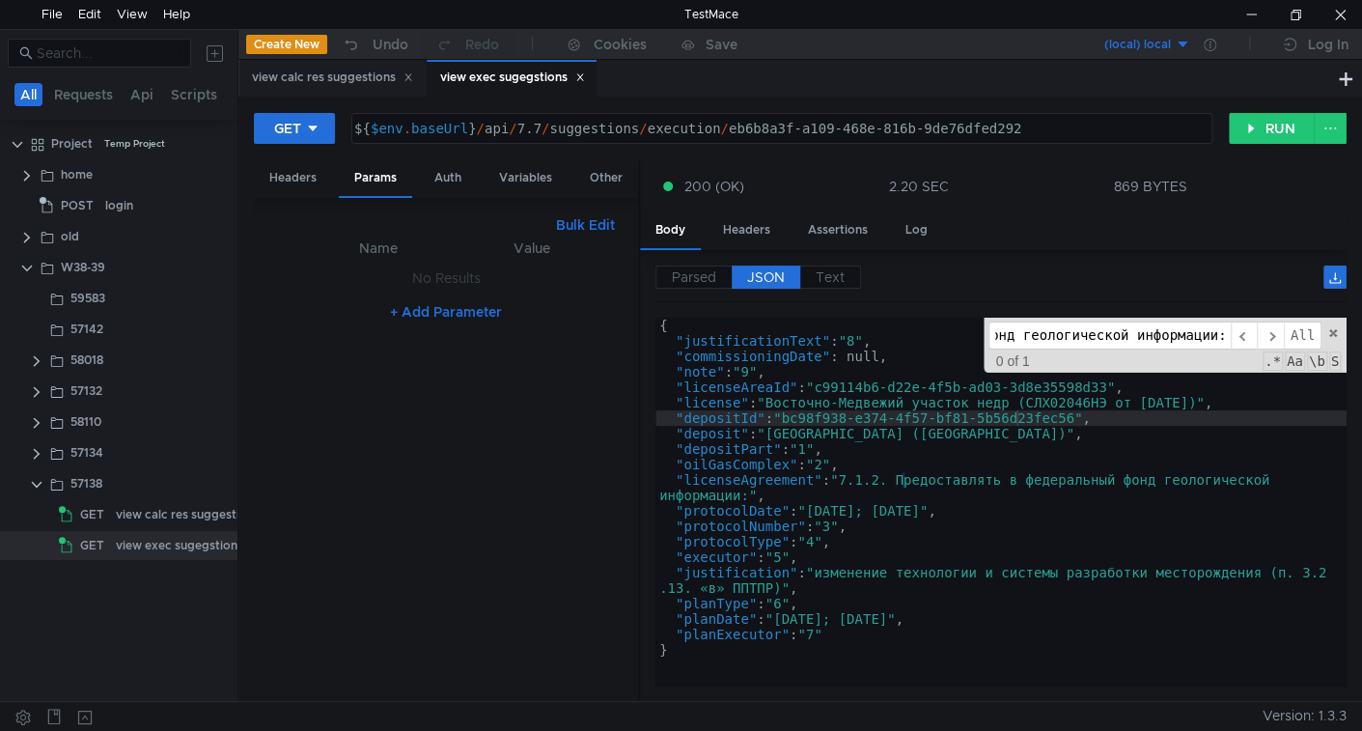
paste input "зменение технологии и системы разработки месторождения (п. 3.2.13. «в» ППТПР)"
type input "изменение технологии и системы разработки месторождения (п. 3.2.13. «в» ППТПР)"
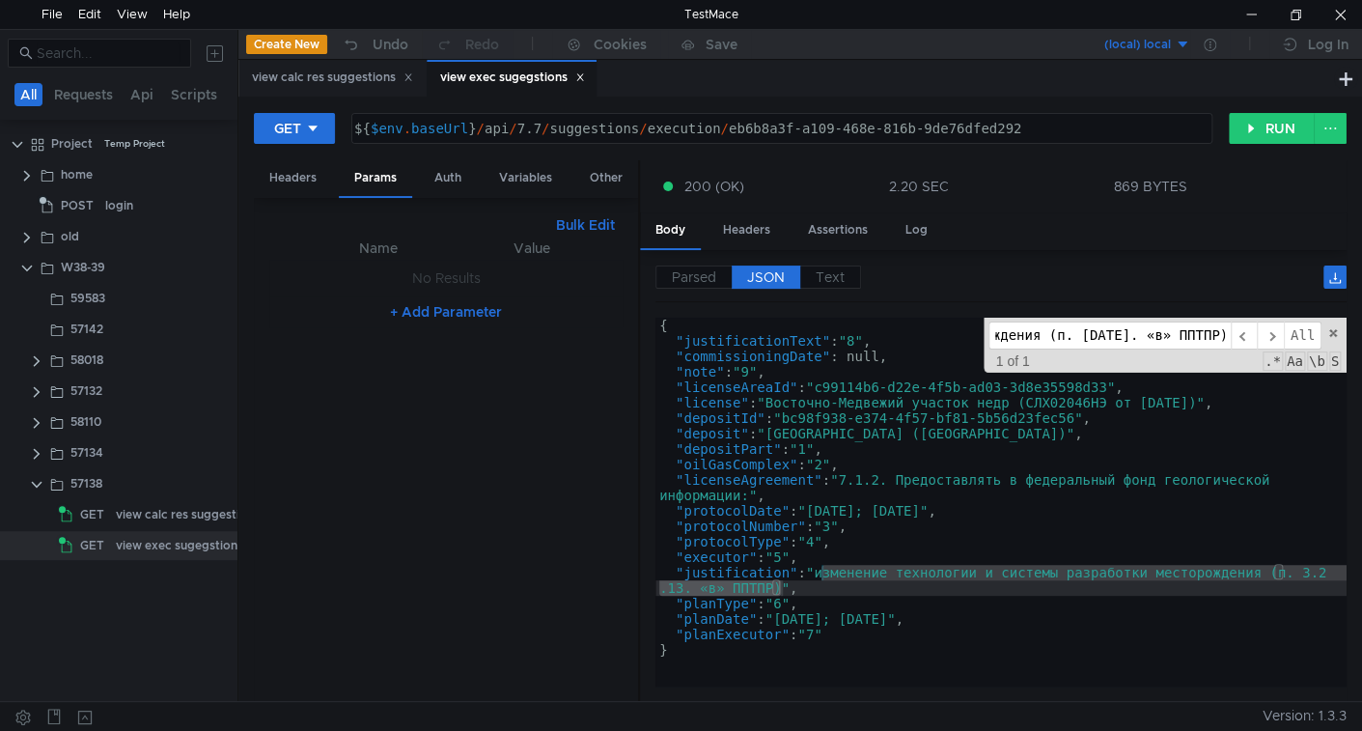
type textarea ""justification": "изменение технологии и системы разработки месторождения (п. 3…"
